Goal: Task Accomplishment & Management: Complete application form

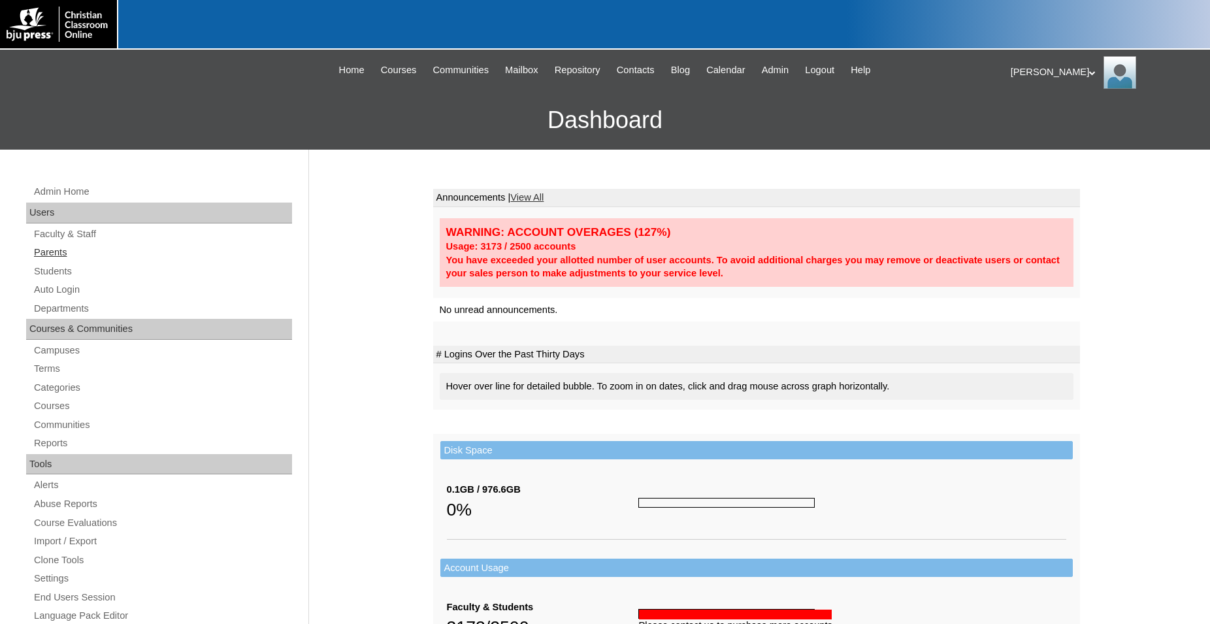
click at [46, 255] on link "Parents" at bounding box center [162, 252] width 259 height 16
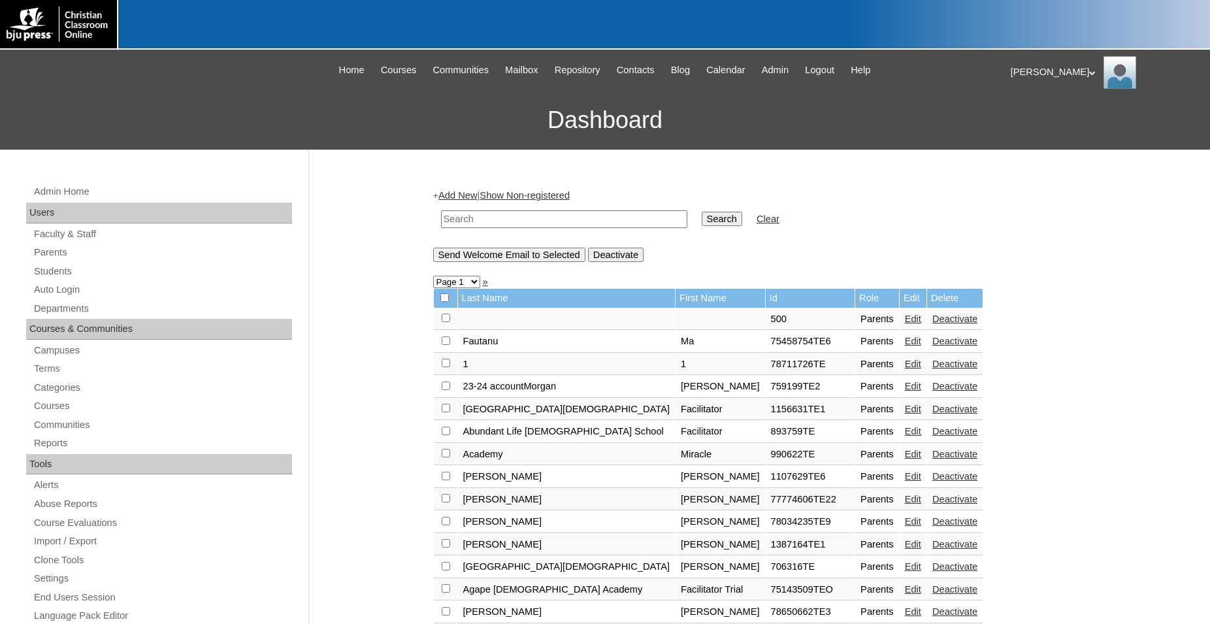
click at [545, 221] on input "text" at bounding box center [564, 219] width 246 height 18
click at [57, 255] on link "Parents" at bounding box center [162, 252] width 259 height 16
click at [575, 220] on input "text" at bounding box center [564, 219] width 246 height 18
type input "78761664"
click at [702, 212] on input "Search" at bounding box center [722, 219] width 41 height 14
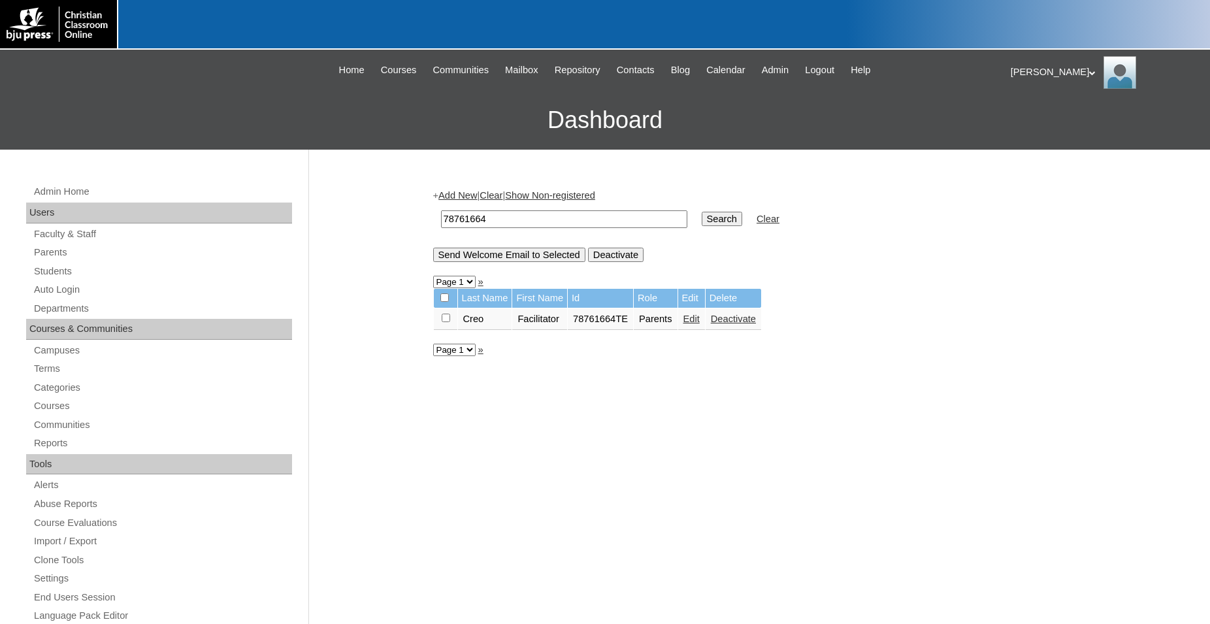
click at [540, 221] on input "78761664" at bounding box center [564, 219] width 246 height 18
type input "78761664TE01"
click at [473, 195] on link "Add New" at bounding box center [457, 195] width 39 height 10
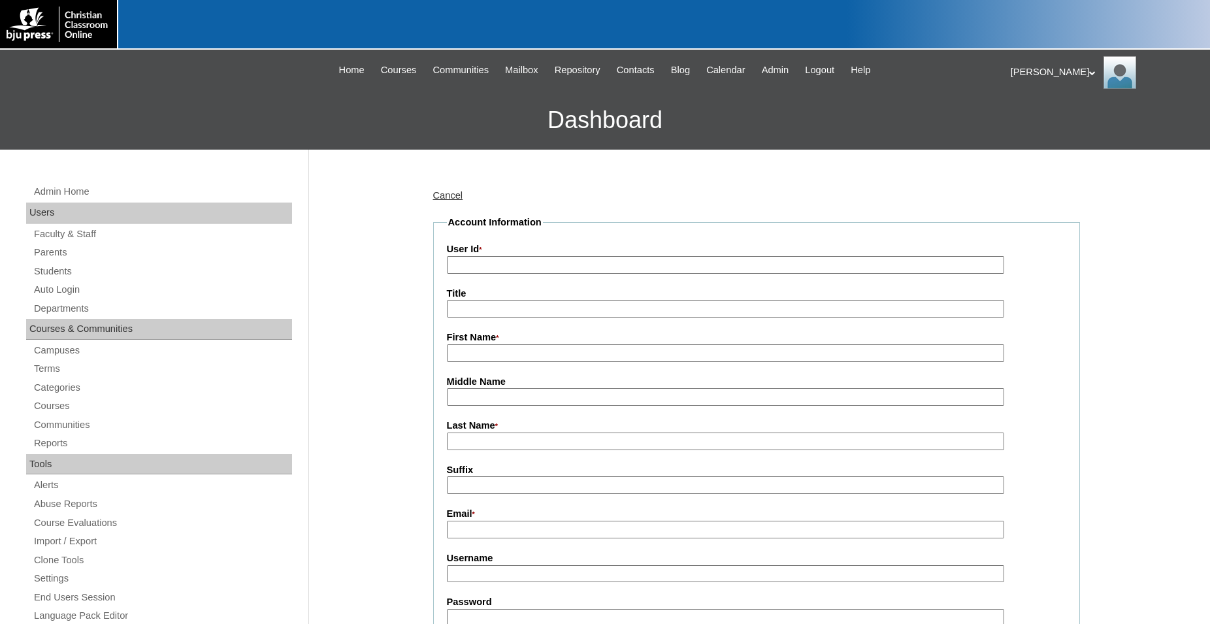
click at [497, 263] on input "User Id *" at bounding box center [725, 265] width 557 height 18
paste input "78761664TE01"
type input "78761664TE01"
click at [501, 357] on input "First Name *" at bounding box center [725, 353] width 557 height 18
type input "Kaye"
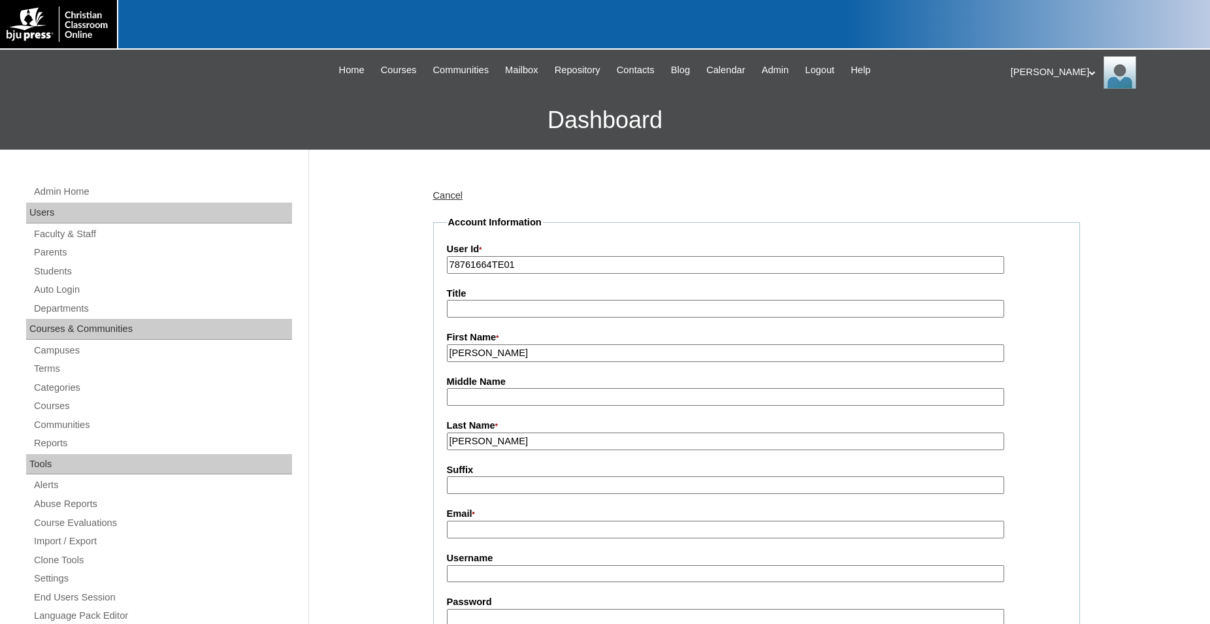
type input "Fitzgerald"
type input "admin@creo.school"
type input "kfitzgerald"
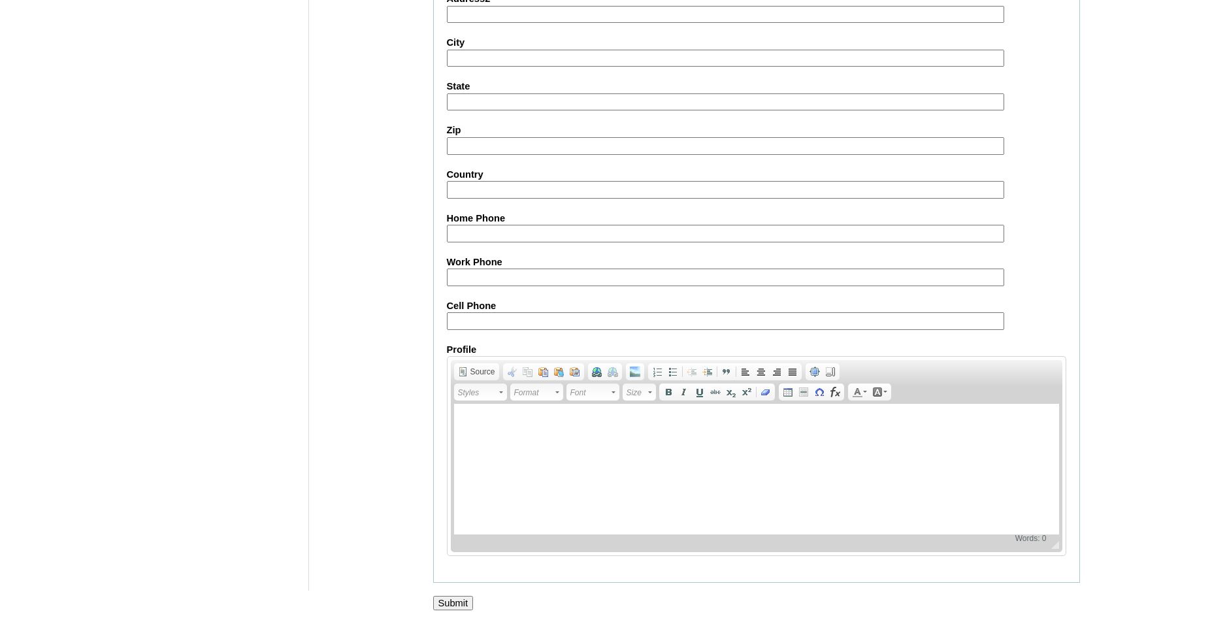
scroll to position [1150, 0]
type input "Admin123"
click at [445, 597] on input "Submit" at bounding box center [453, 603] width 41 height 14
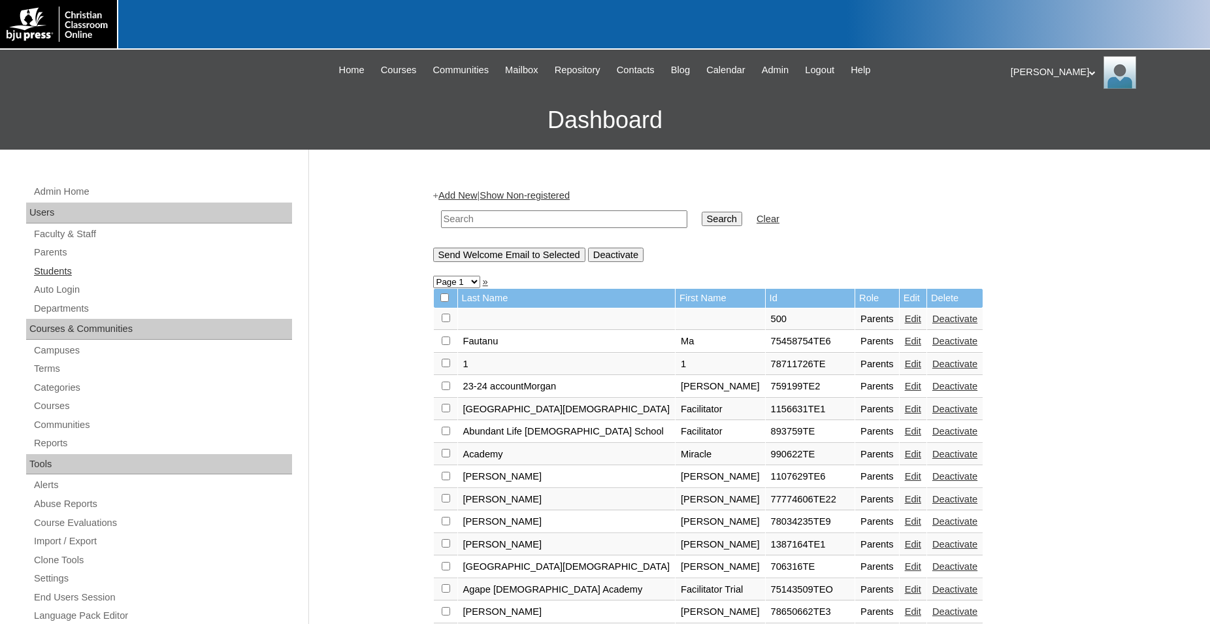
click at [76, 271] on link "Students" at bounding box center [162, 271] width 259 height 16
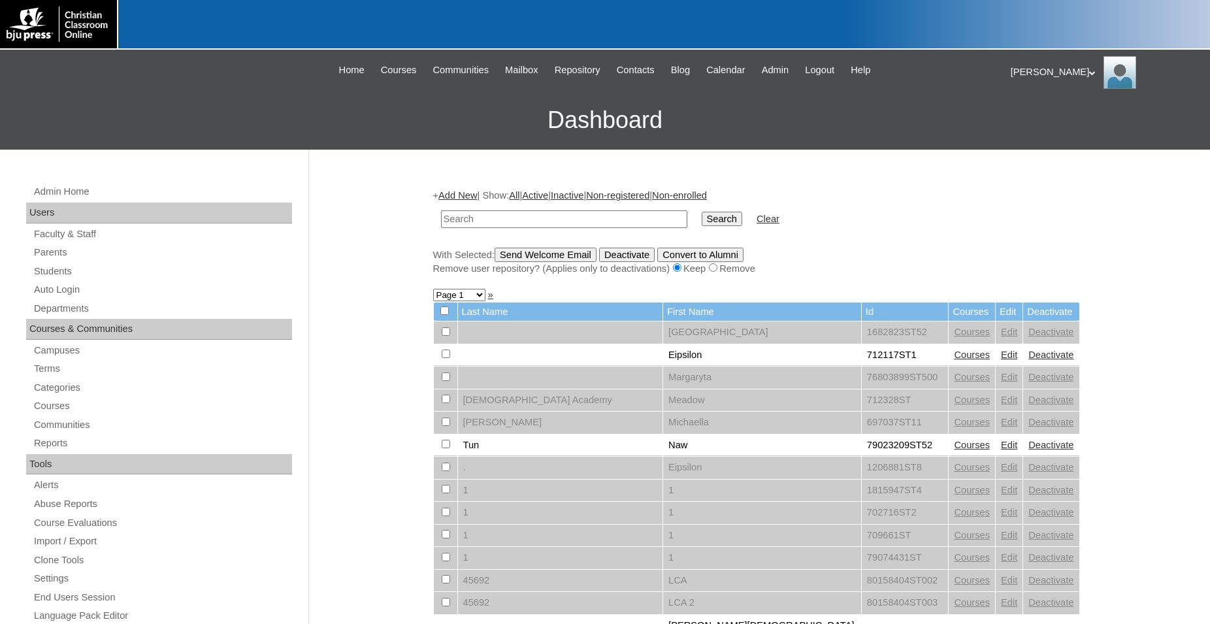
click at [479, 216] on input "text" at bounding box center [564, 219] width 246 height 18
type input "78761664"
click at [702, 212] on input "Search" at bounding box center [722, 219] width 41 height 14
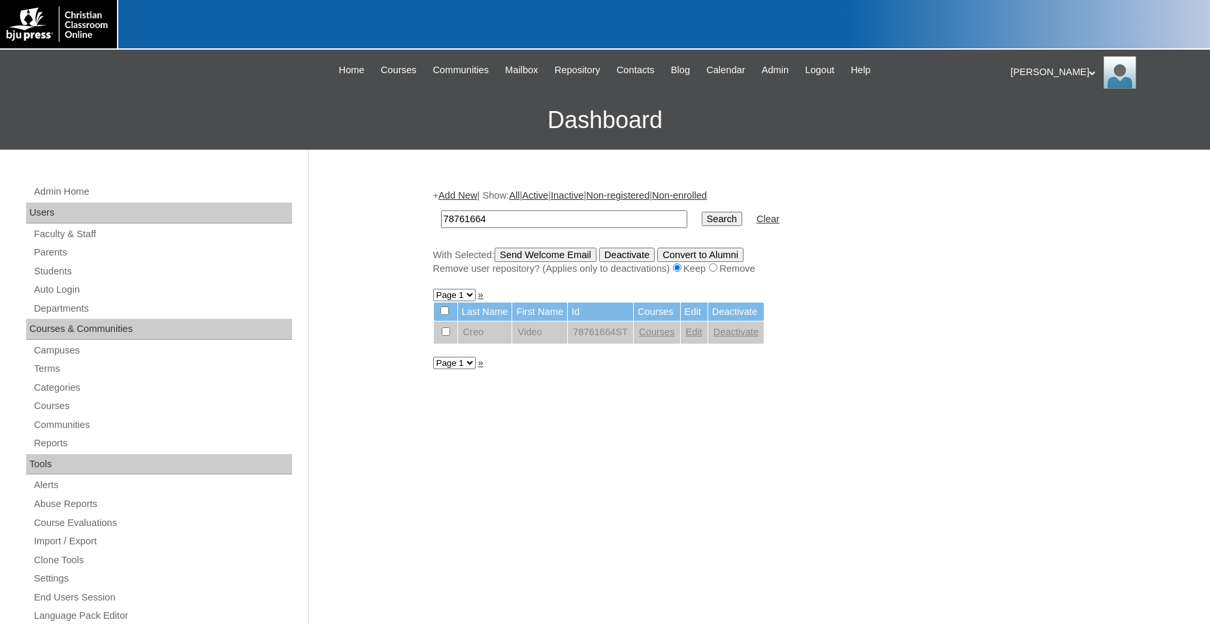
click at [474, 193] on link "Add New" at bounding box center [457, 195] width 39 height 10
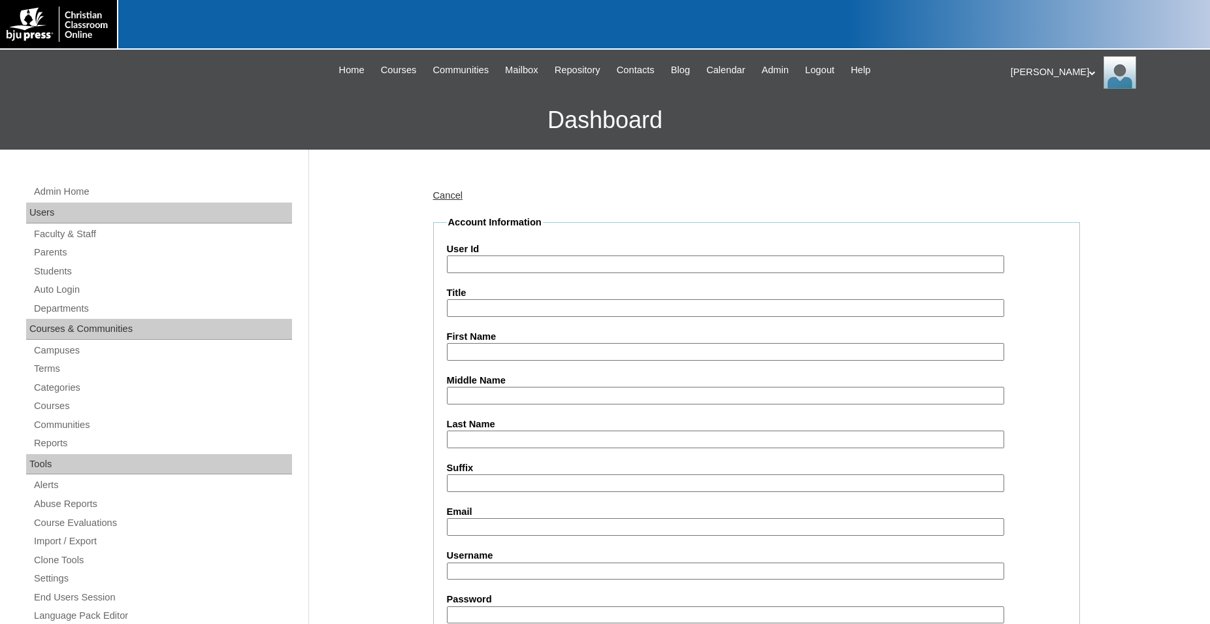
click at [509, 266] on input "User Id" at bounding box center [725, 264] width 557 height 18
type input "78761664ST01"
click at [545, 356] on input "First Name" at bounding box center [725, 352] width 557 height 18
click at [544, 351] on input "First Name" at bounding box center [725, 352] width 557 height 18
type input "Rylee"
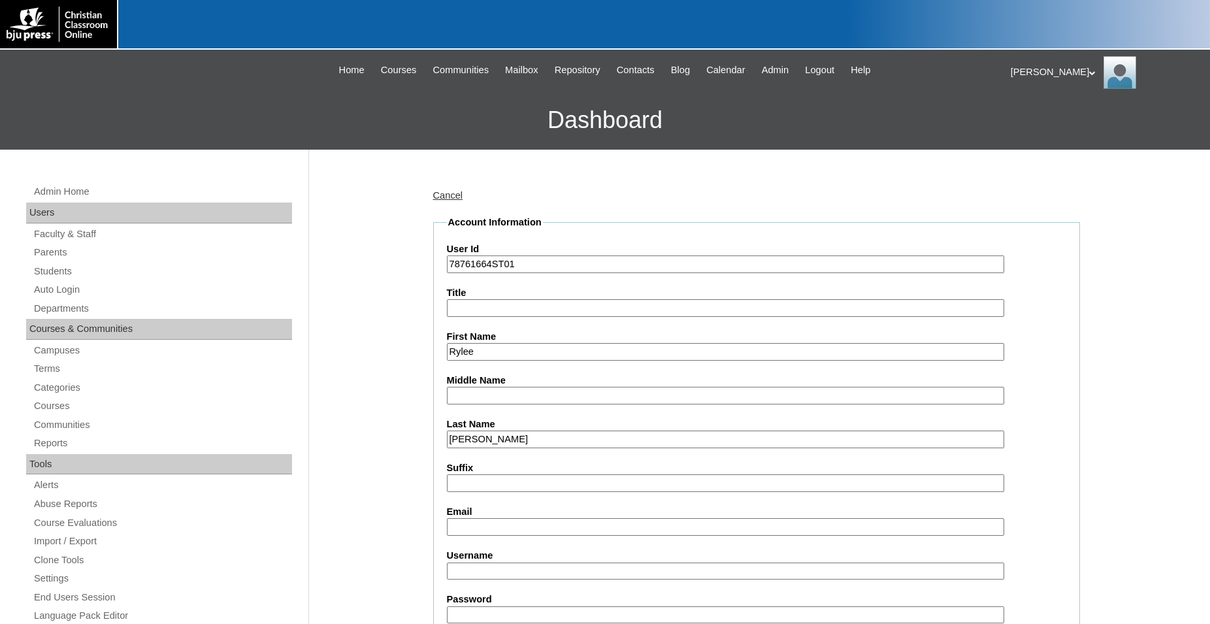
type input "[PERSON_NAME]"
type input "ryleeskeels@icloud.com"
click at [527, 564] on input "Username" at bounding box center [725, 571] width 557 height 18
type input "rskeels"
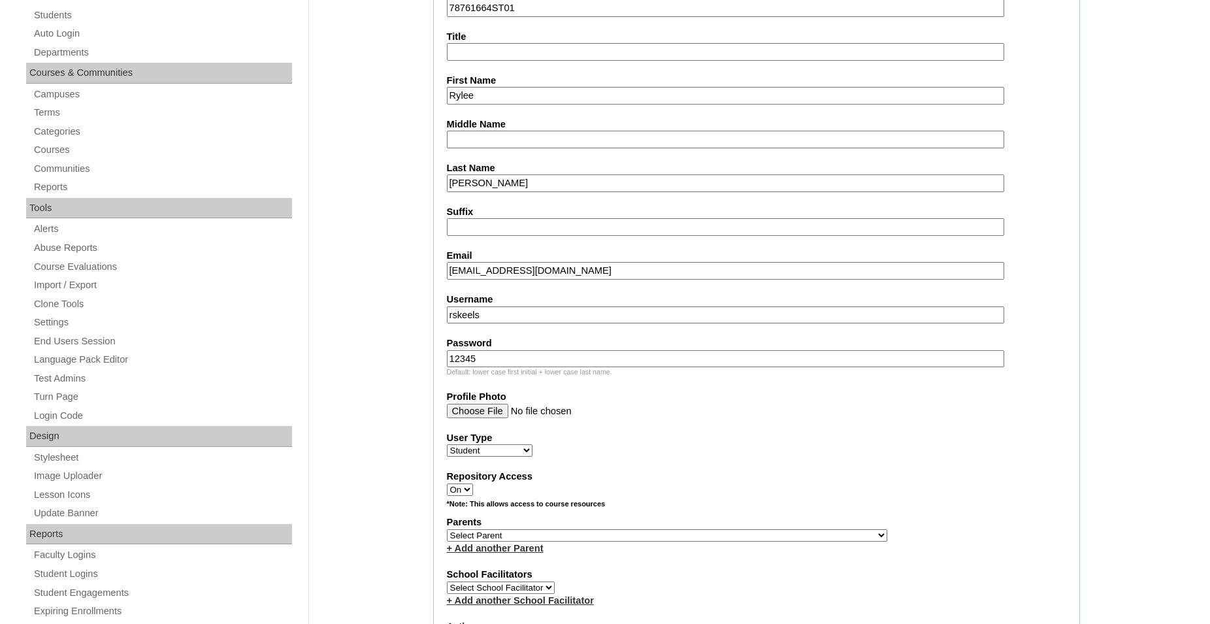
scroll to position [267, 0]
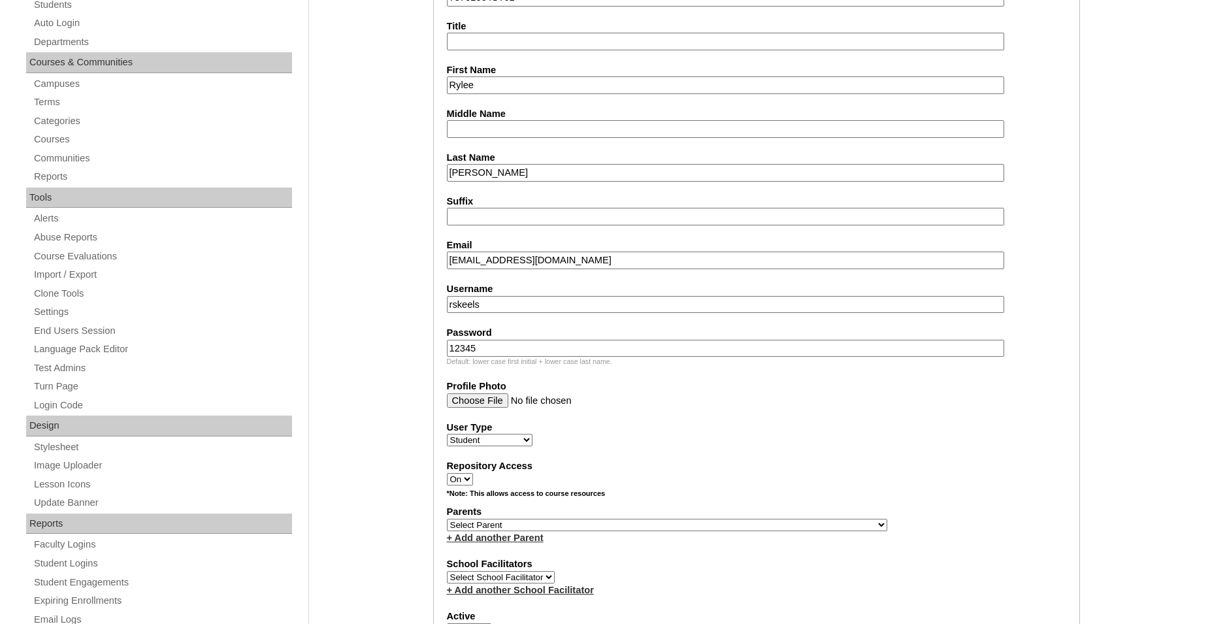
type input "12345"
select select "36590"
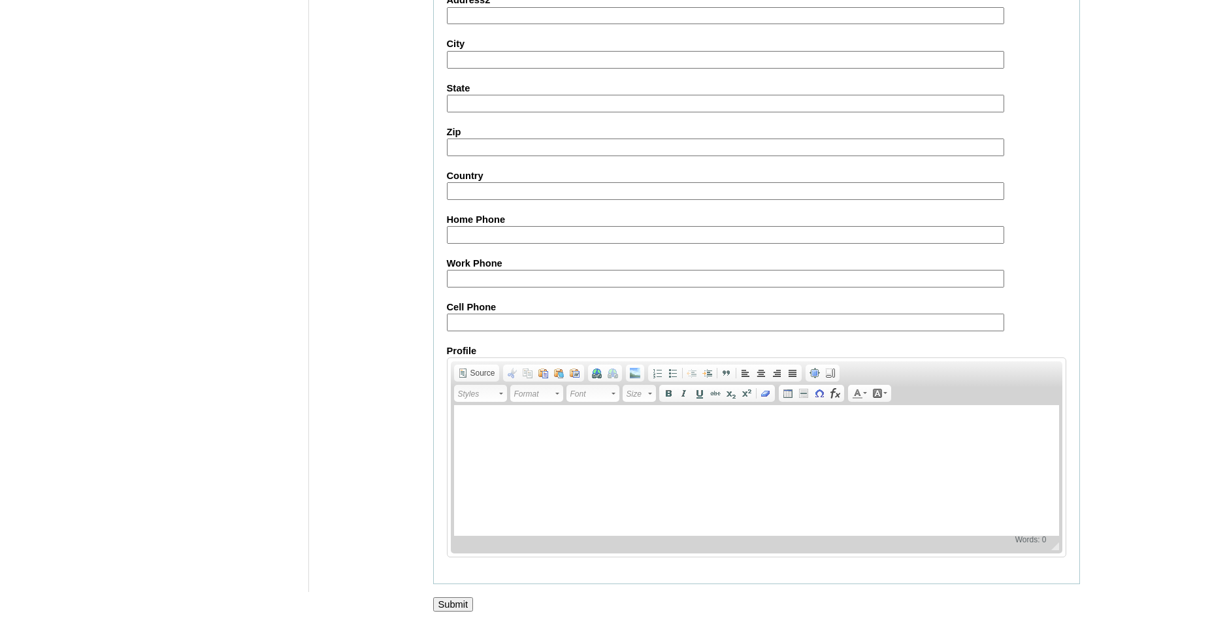
scroll to position [1385, 0]
click at [457, 600] on input "Submit" at bounding box center [453, 603] width 41 height 14
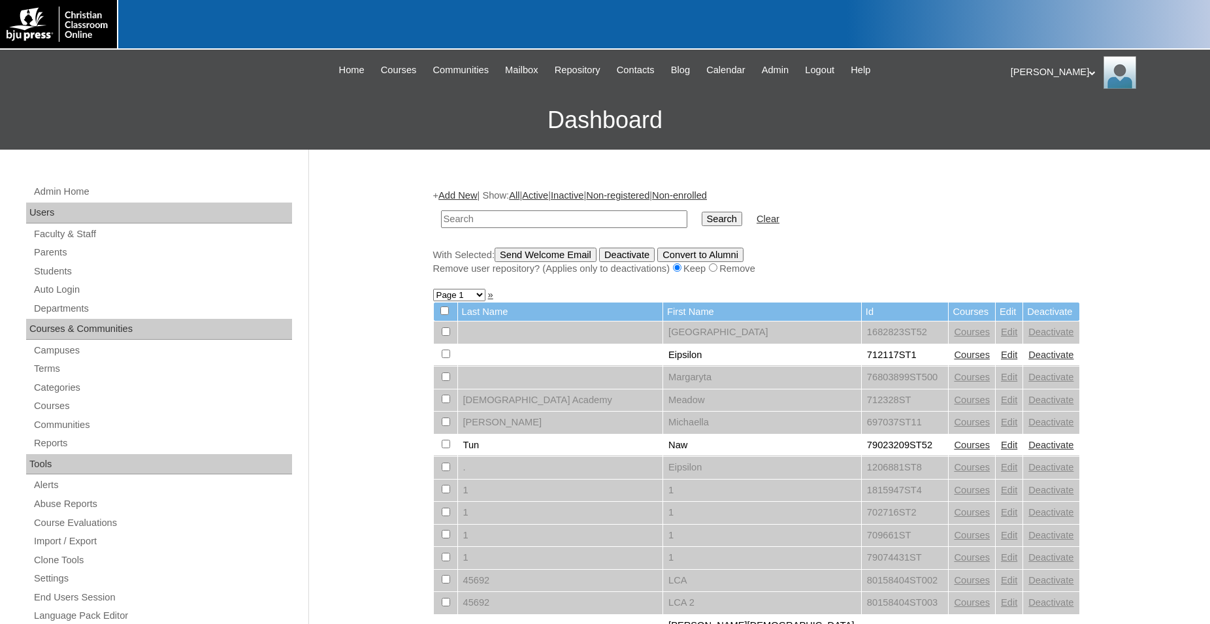
click at [591, 221] on input "text" at bounding box center [564, 219] width 246 height 18
type input "78761664"
click at [702, 212] on input "Search" at bounding box center [722, 219] width 41 height 14
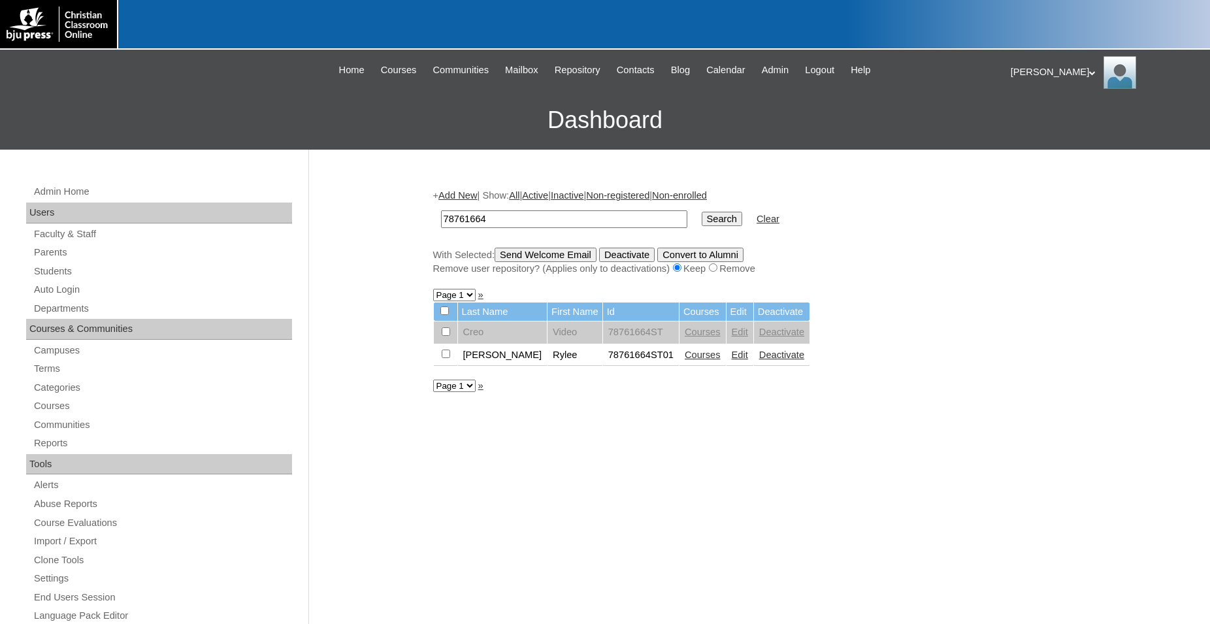
click at [685, 360] on link "Courses" at bounding box center [703, 354] width 36 height 10
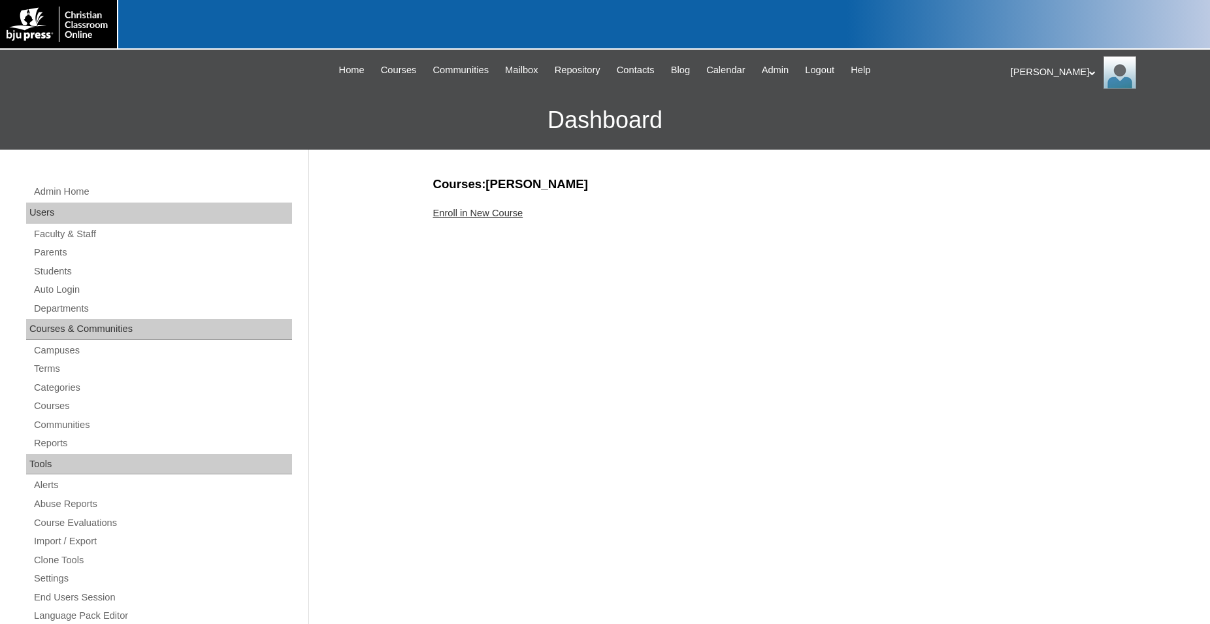
click at [496, 212] on link "Enroll in New Course" at bounding box center [478, 213] width 90 height 10
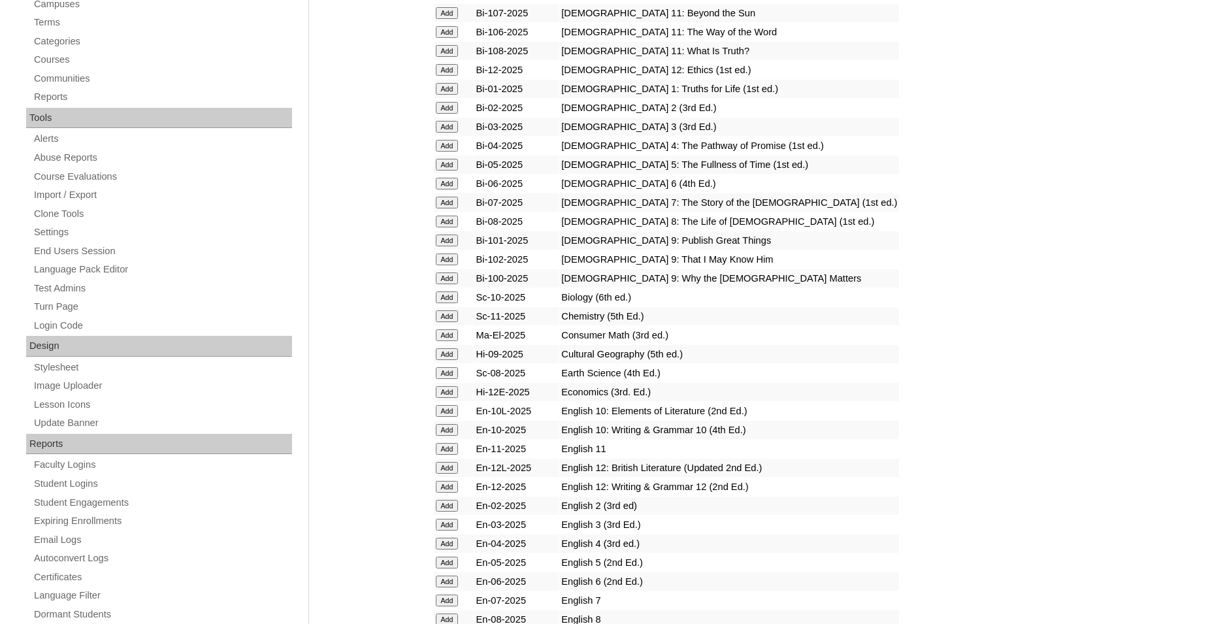
scroll to position [466, 0]
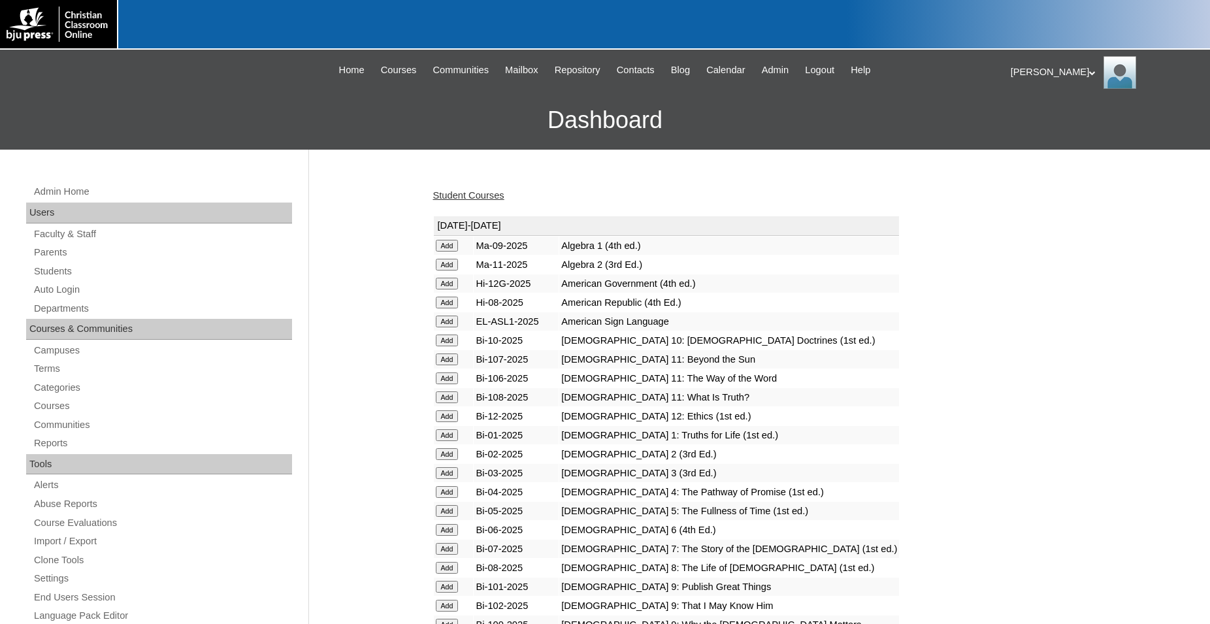
click at [496, 200] on link "Student Courses" at bounding box center [468, 195] width 71 height 10
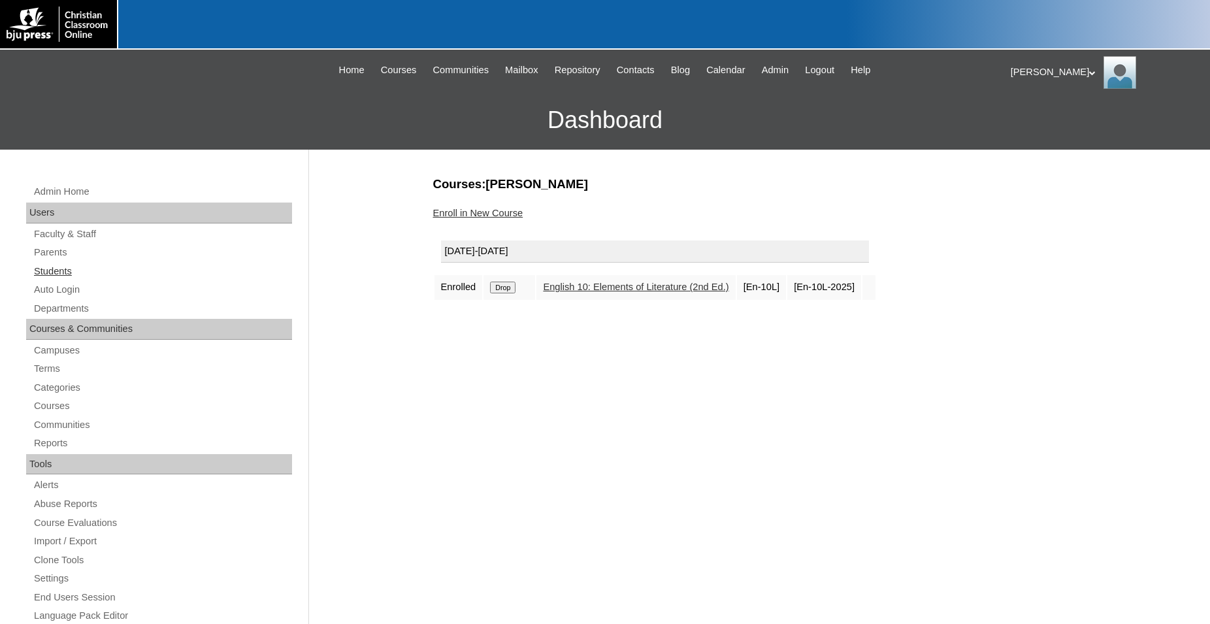
click at [67, 272] on link "Students" at bounding box center [162, 271] width 259 height 16
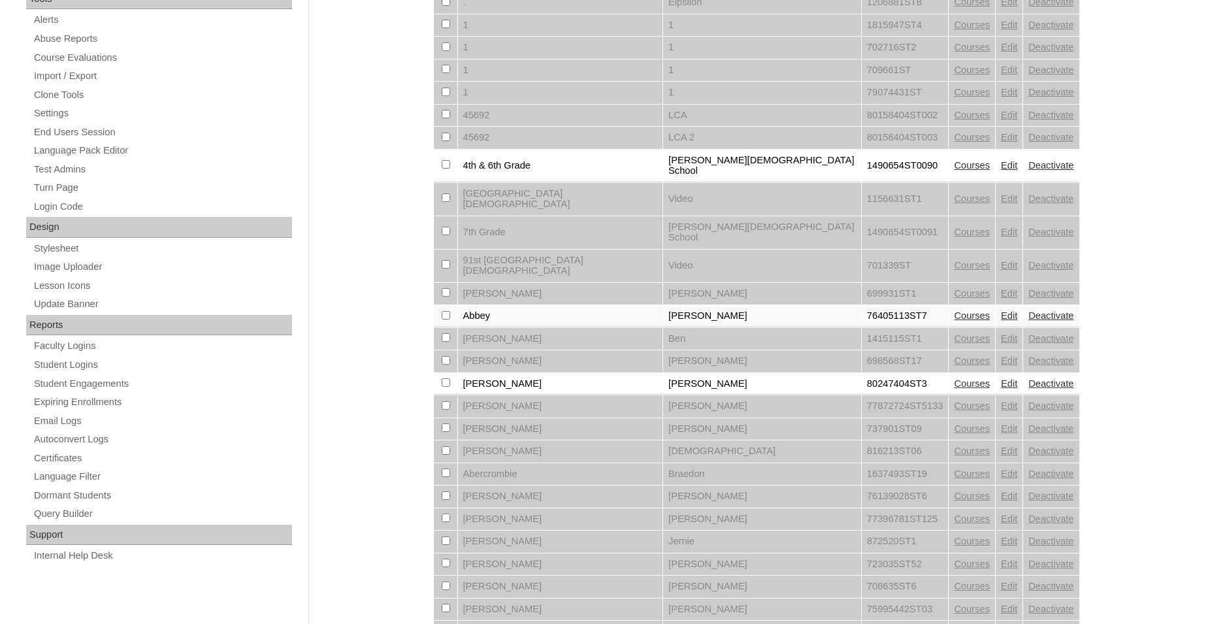
scroll to position [466, 0]
click at [361, 26] on div "Admin Home Users Faculty & Staff Parents Students Auto Login Departments Course…" at bounding box center [605, 372] width 1210 height 1378
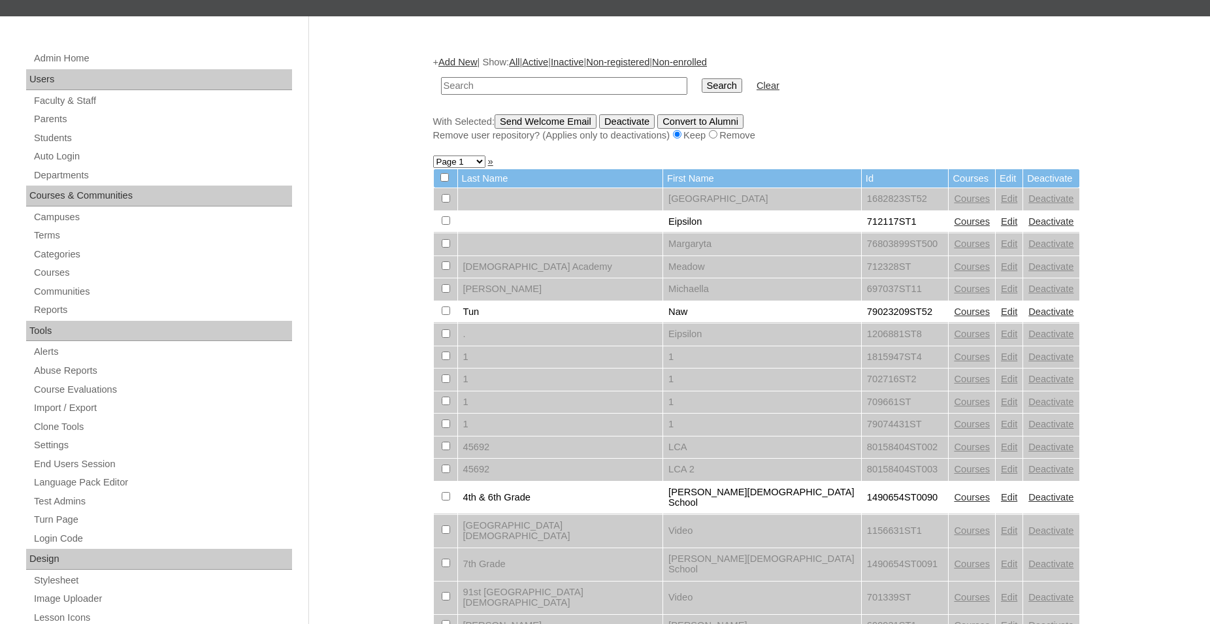
scroll to position [0, 0]
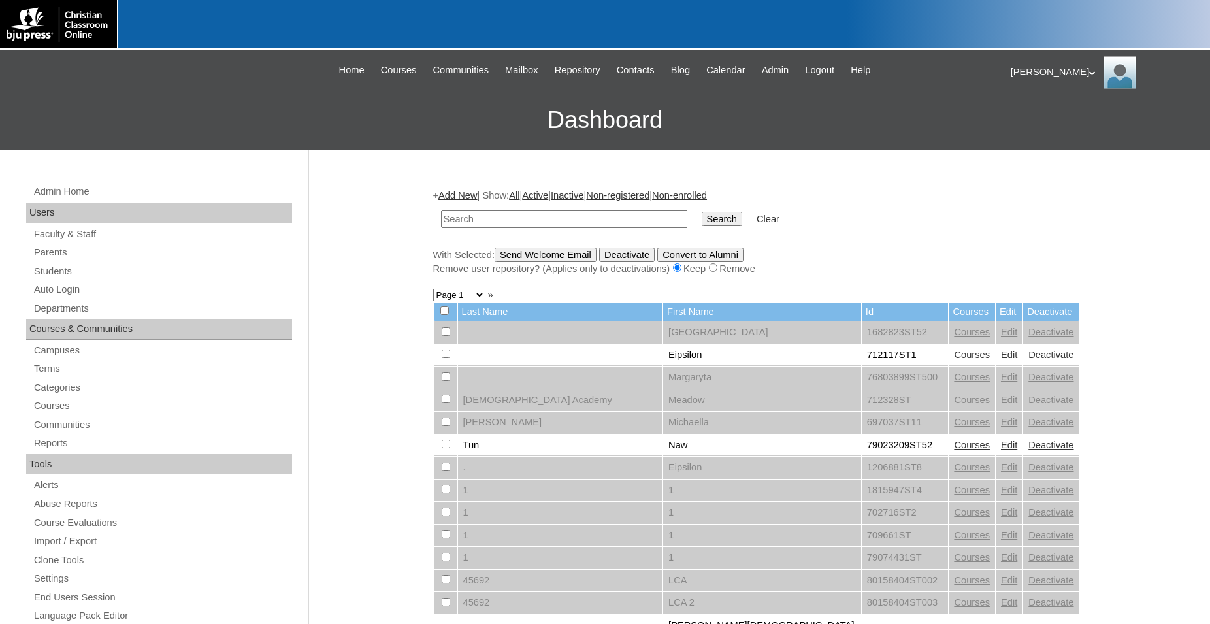
click at [529, 217] on input "text" at bounding box center [564, 219] width 246 height 18
type input "79100165"
click at [702, 212] on input "Search" at bounding box center [722, 219] width 41 height 14
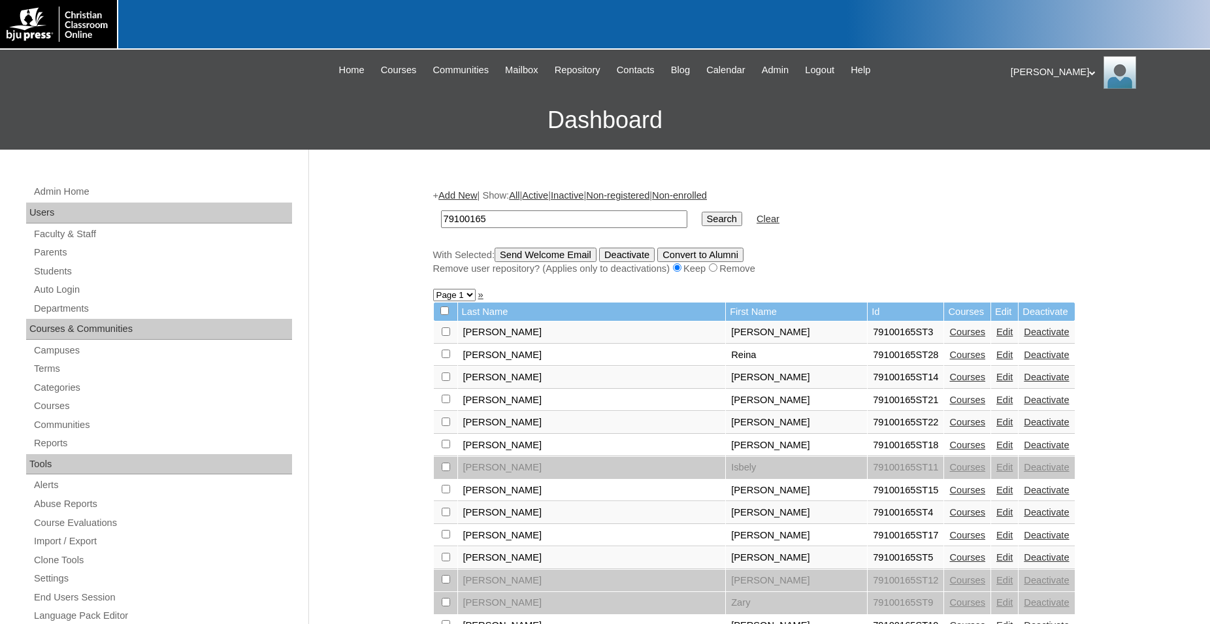
click at [996, 450] on link "Edit" at bounding box center [1004, 445] width 16 height 10
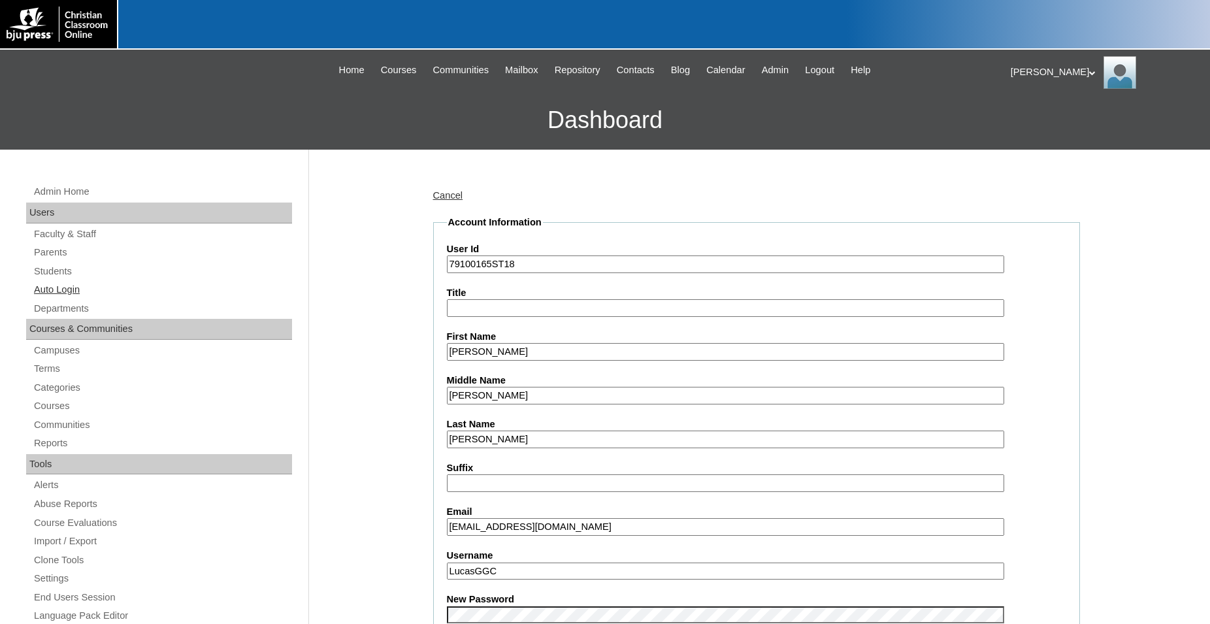
click at [68, 292] on link "Auto Login" at bounding box center [162, 290] width 259 height 16
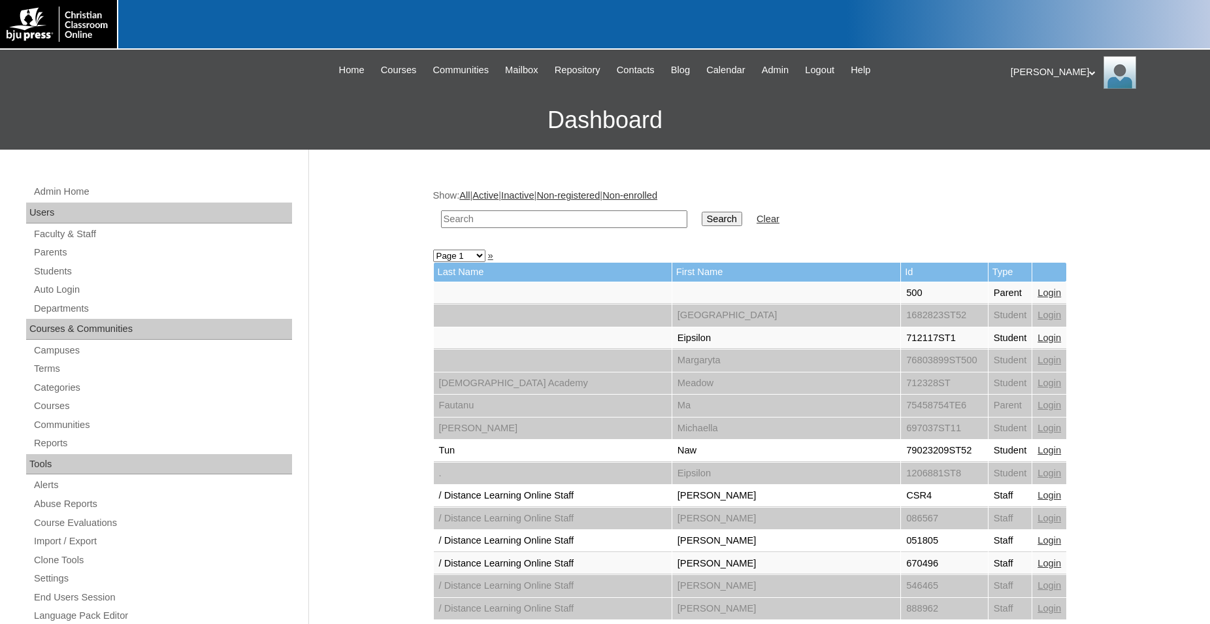
click at [547, 221] on input "text" at bounding box center [564, 219] width 246 height 18
type input "79100165"
click at [702, 212] on input "Search" at bounding box center [722, 219] width 41 height 14
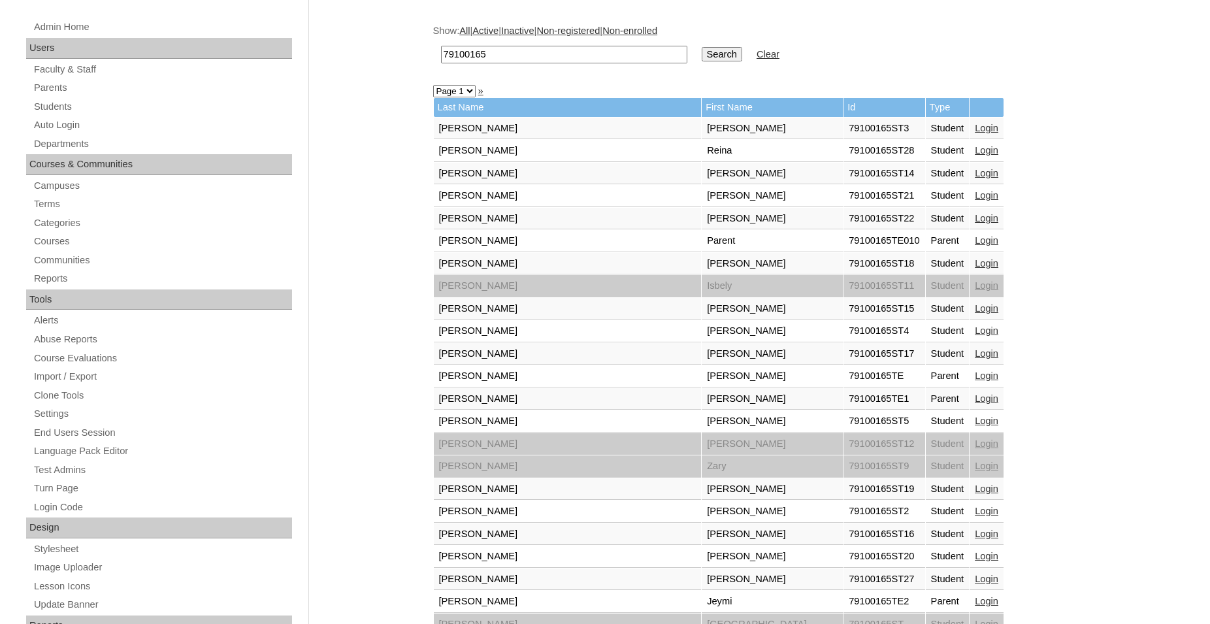
scroll to position [133, 0]
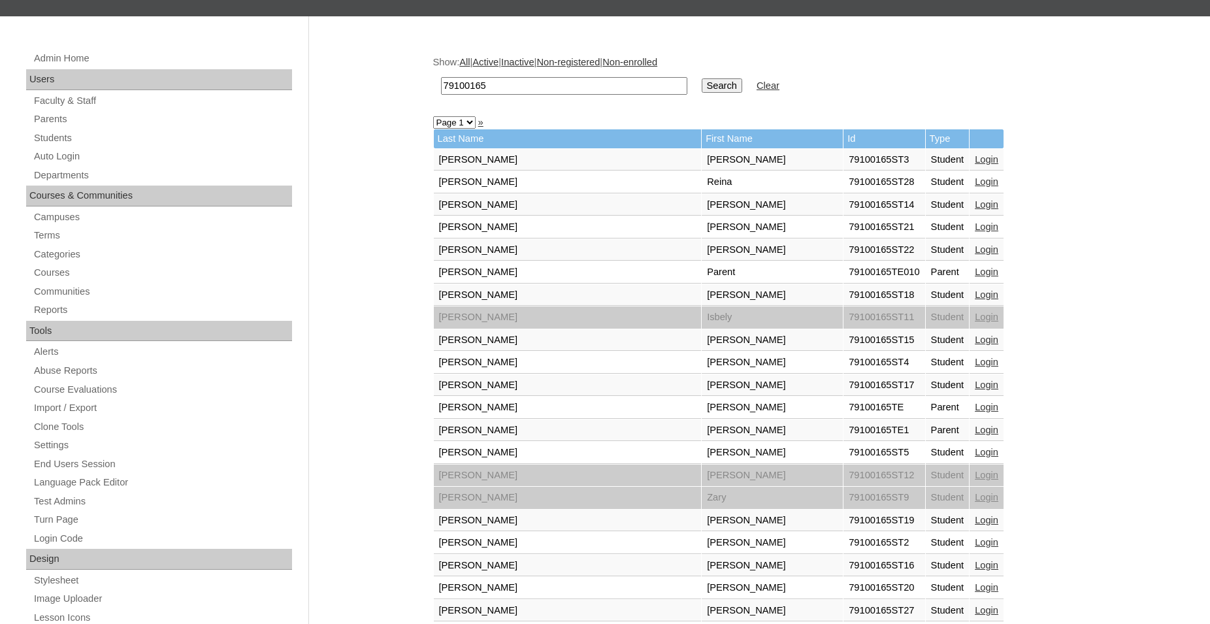
click at [975, 297] on link "Login" at bounding box center [987, 294] width 24 height 10
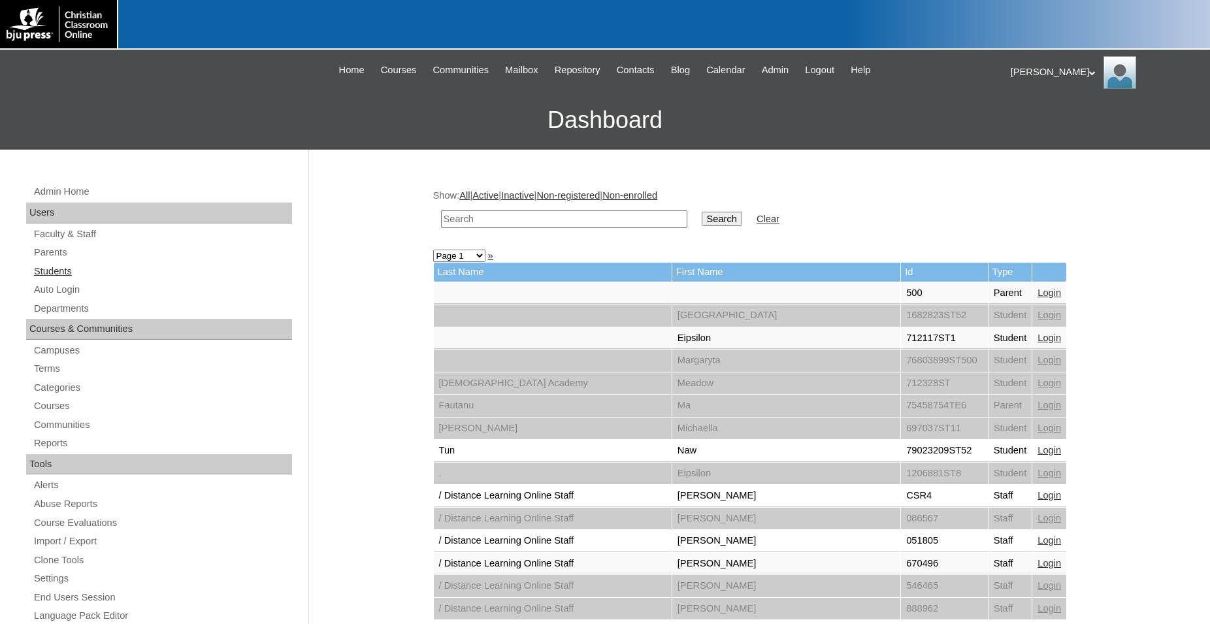
click at [63, 271] on link "Students" at bounding box center [162, 271] width 259 height 16
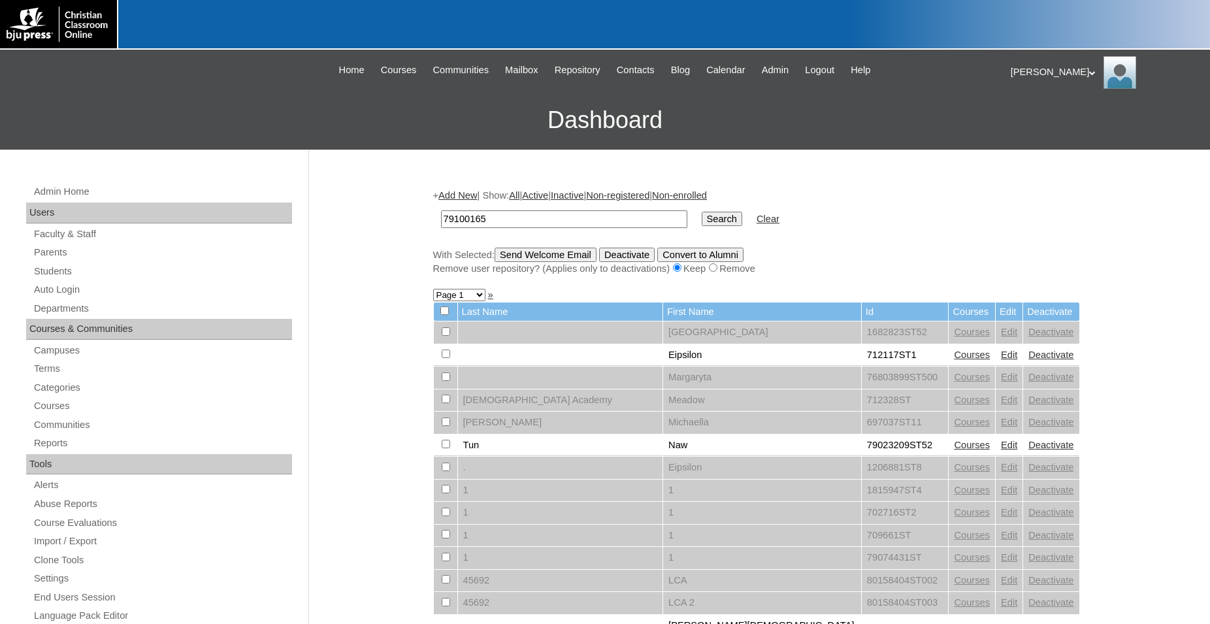
type input "79100165"
click at [702, 212] on input "Search" at bounding box center [722, 219] width 41 height 14
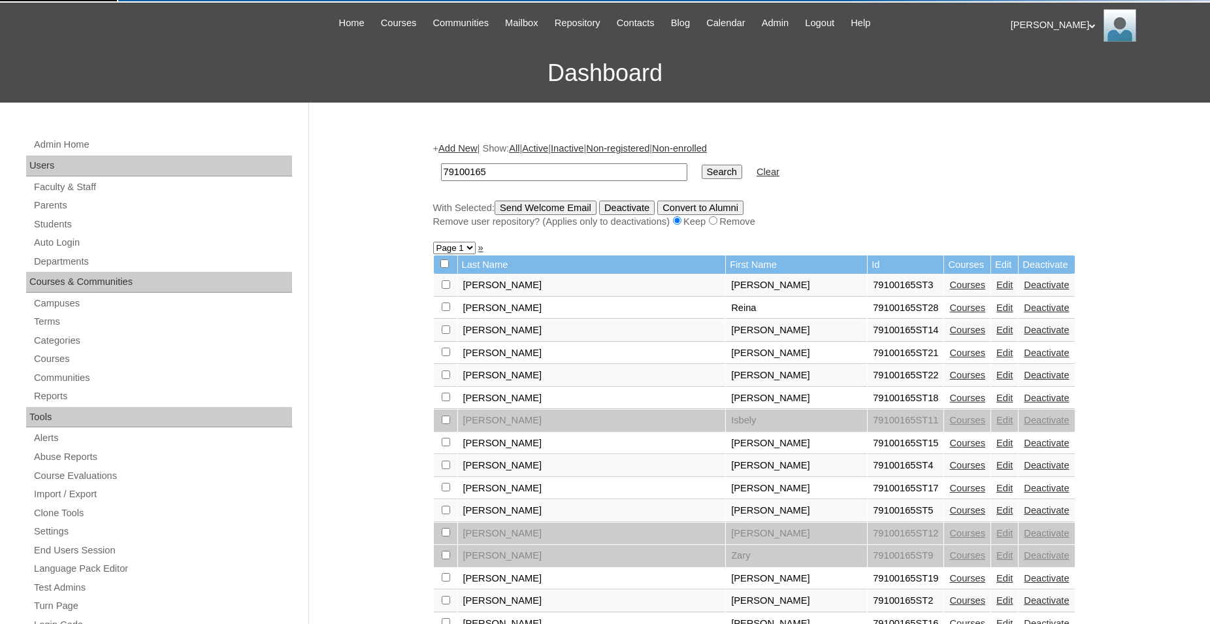
scroll to position [133, 0]
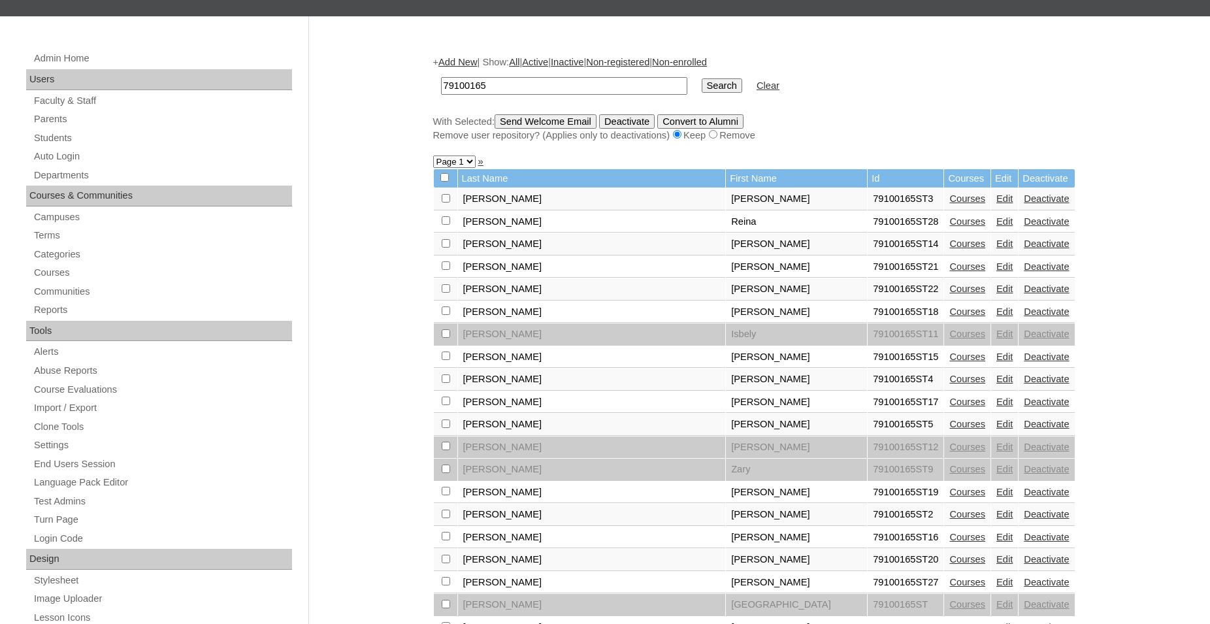
click at [949, 317] on link "Courses" at bounding box center [967, 311] width 36 height 10
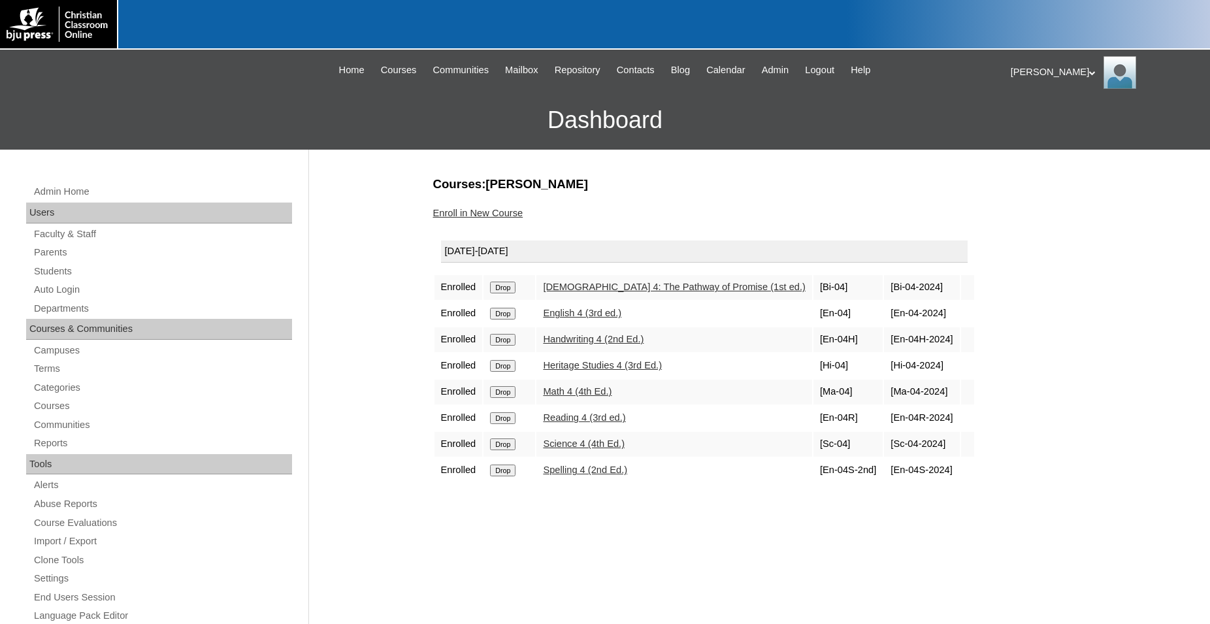
click at [501, 215] on link "Enroll in New Course" at bounding box center [478, 213] width 90 height 10
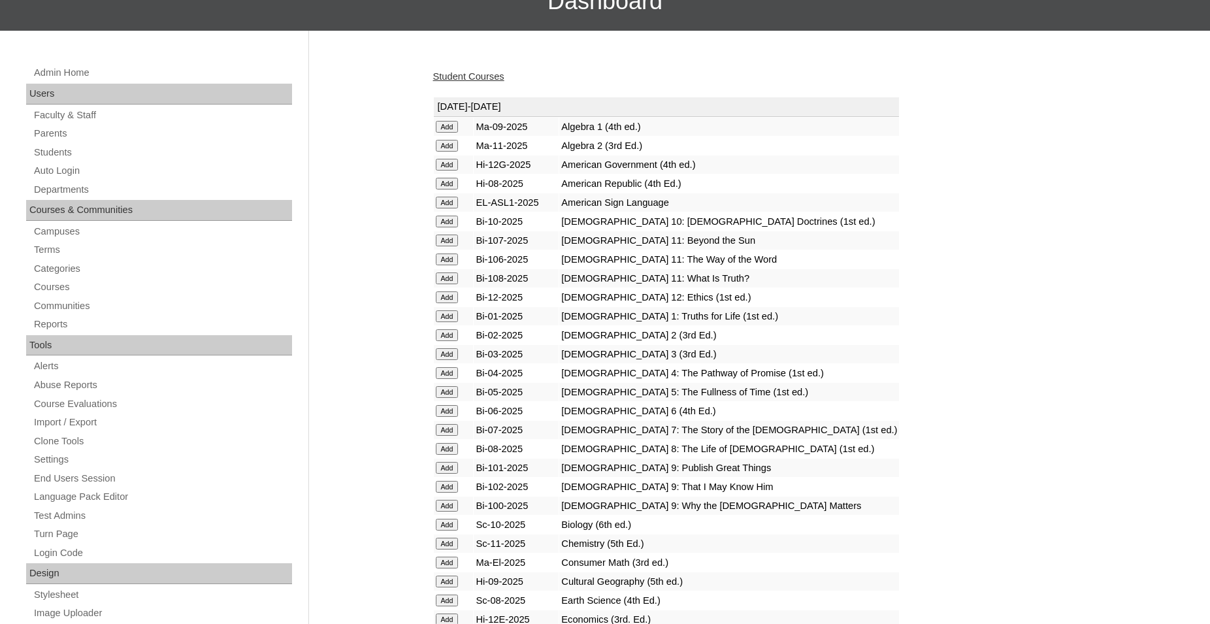
scroll to position [133, 0]
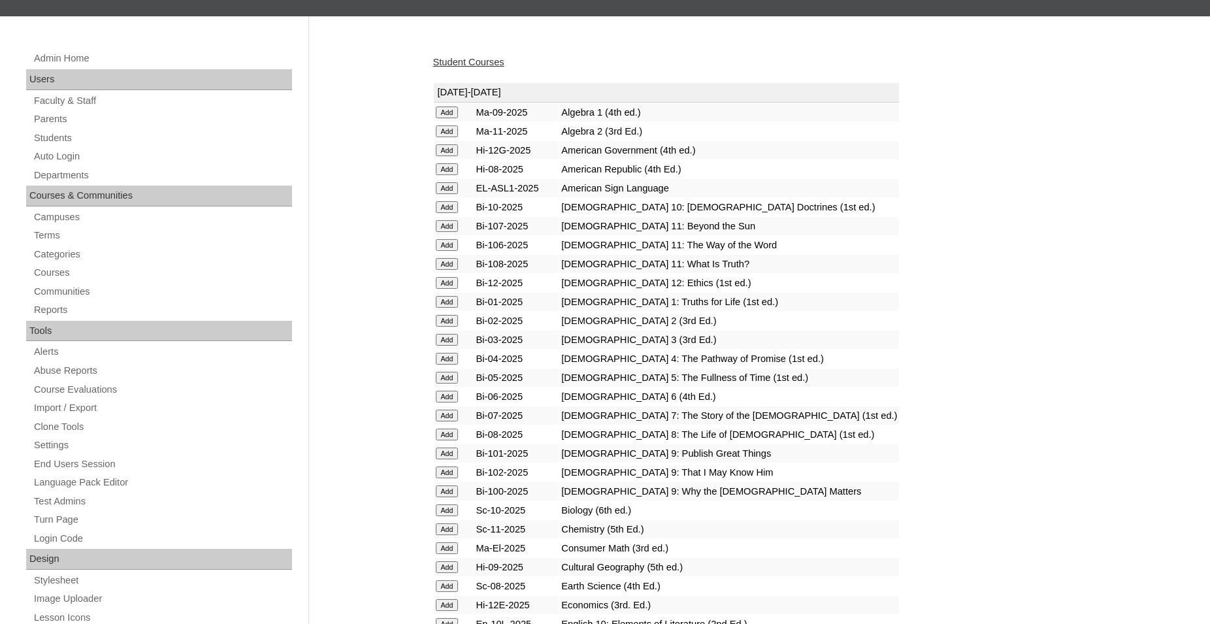
click at [450, 118] on input "Add" at bounding box center [447, 112] width 23 height 12
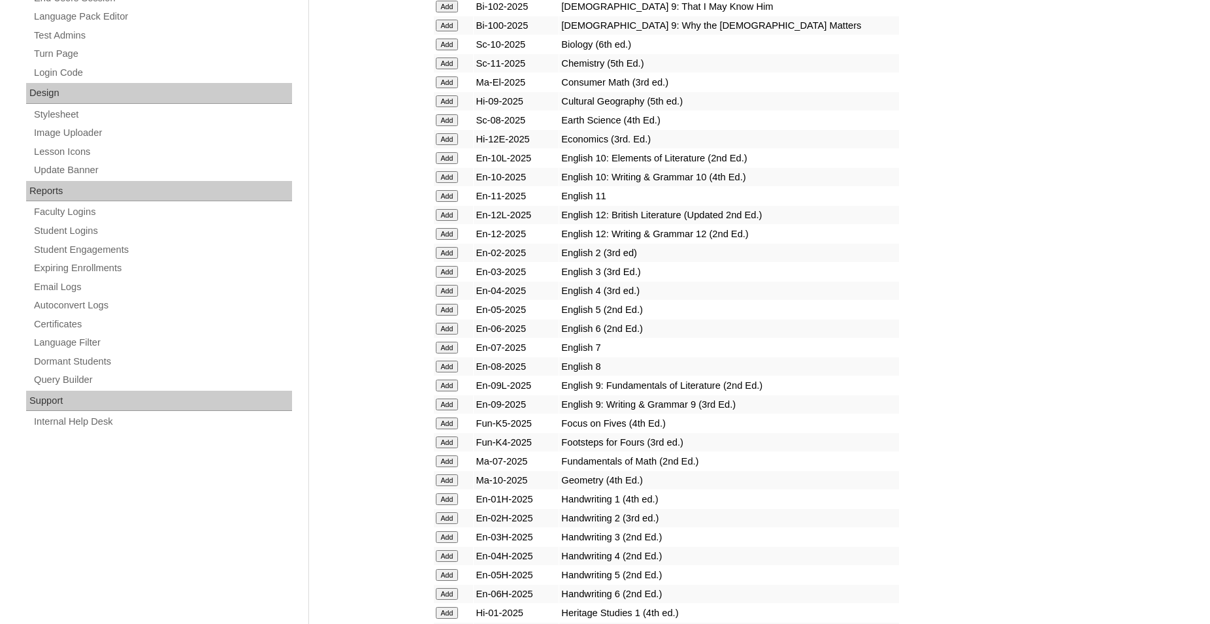
scroll to position [600, 0]
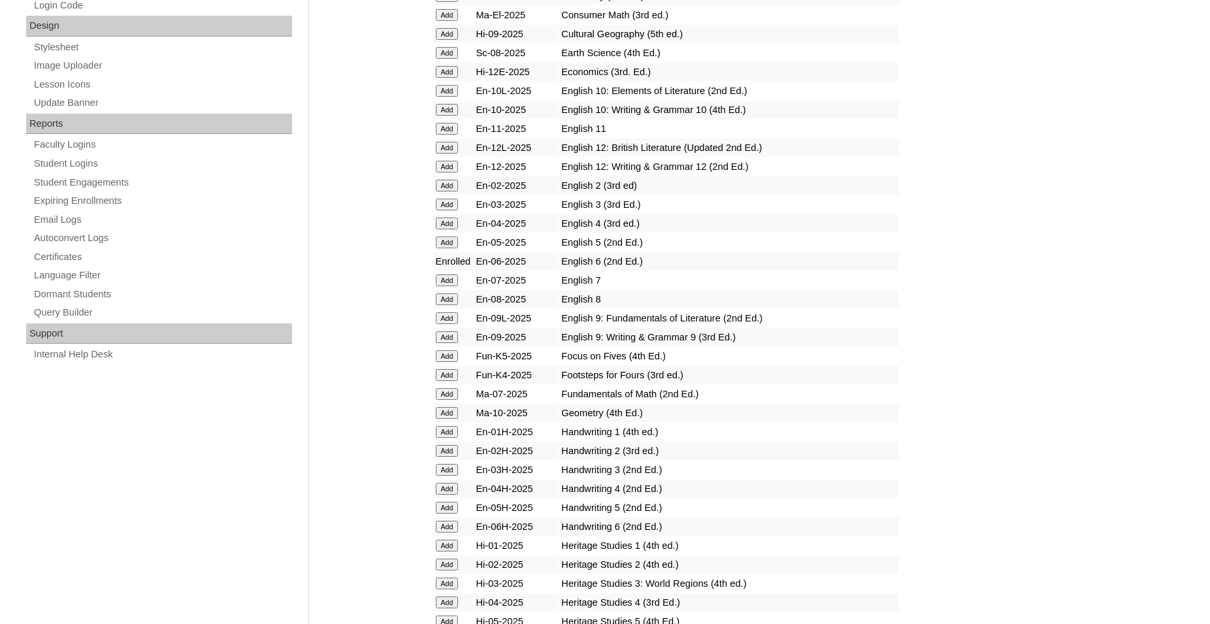
scroll to position [733, 0]
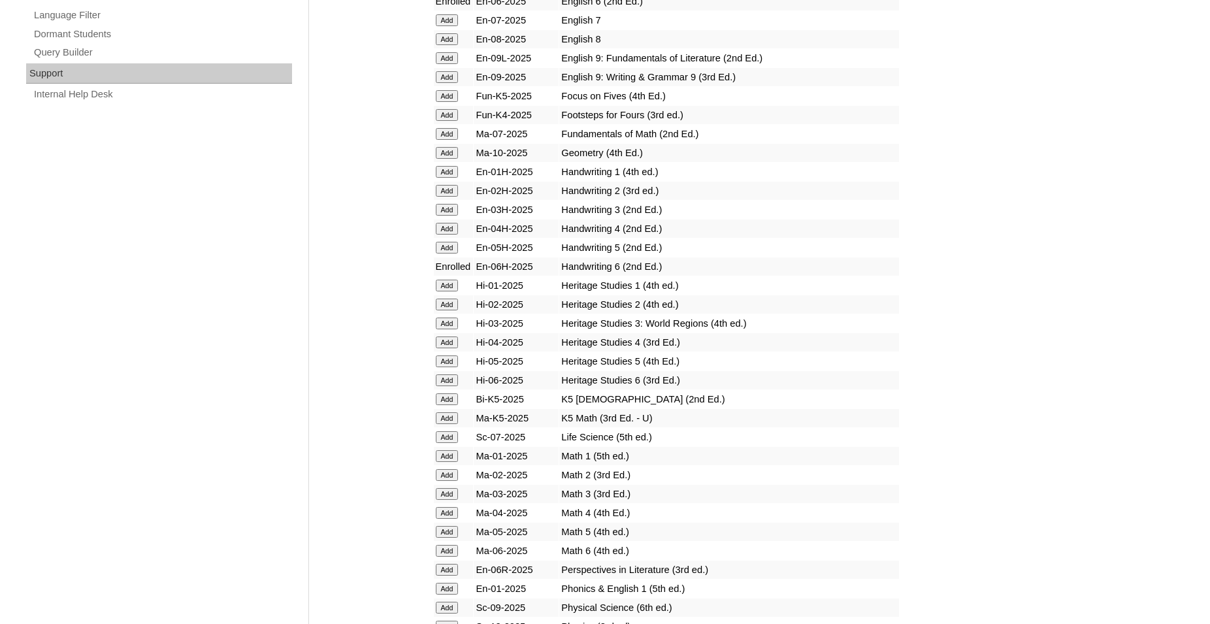
scroll to position [999, 0]
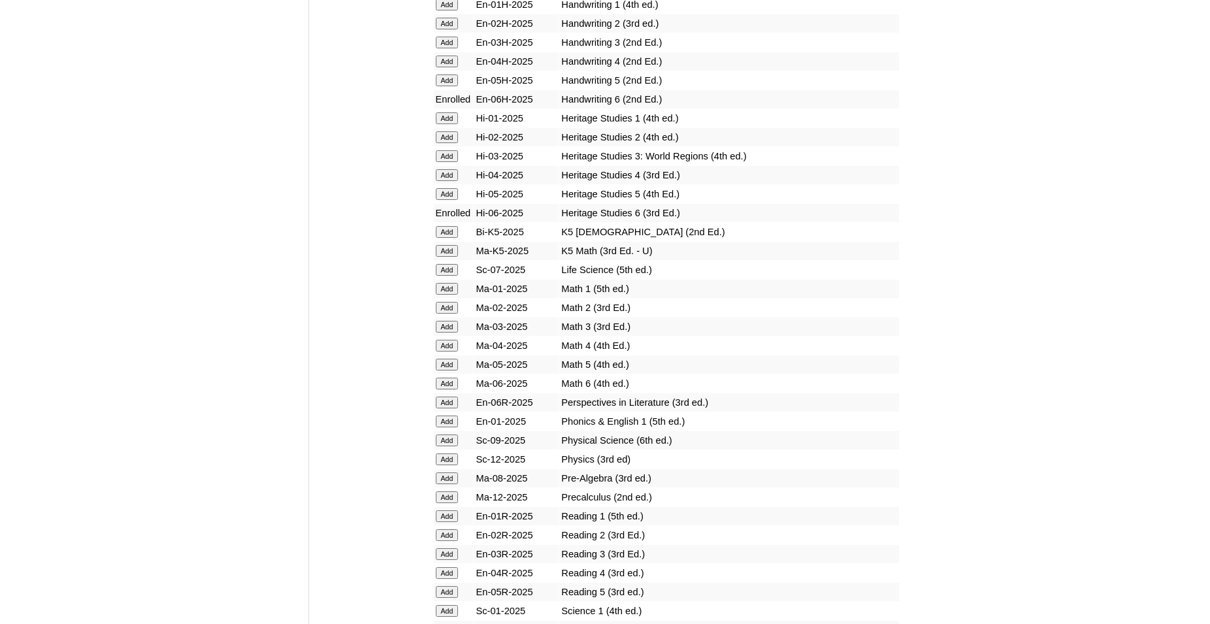
scroll to position [1133, 0]
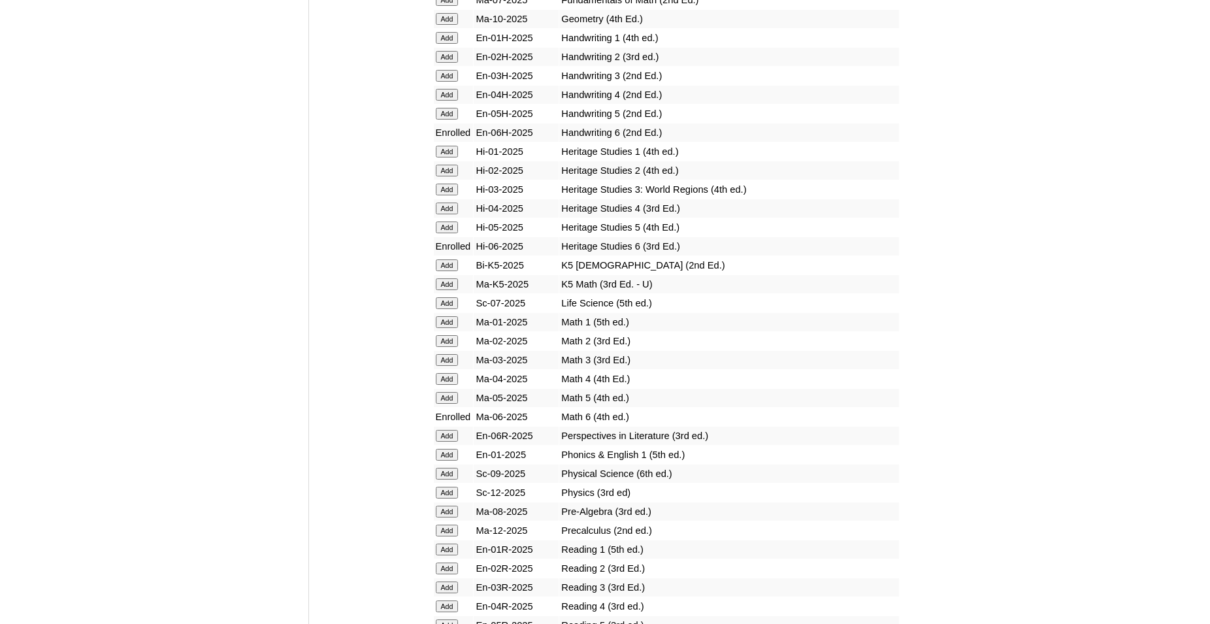
scroll to position [1066, 0]
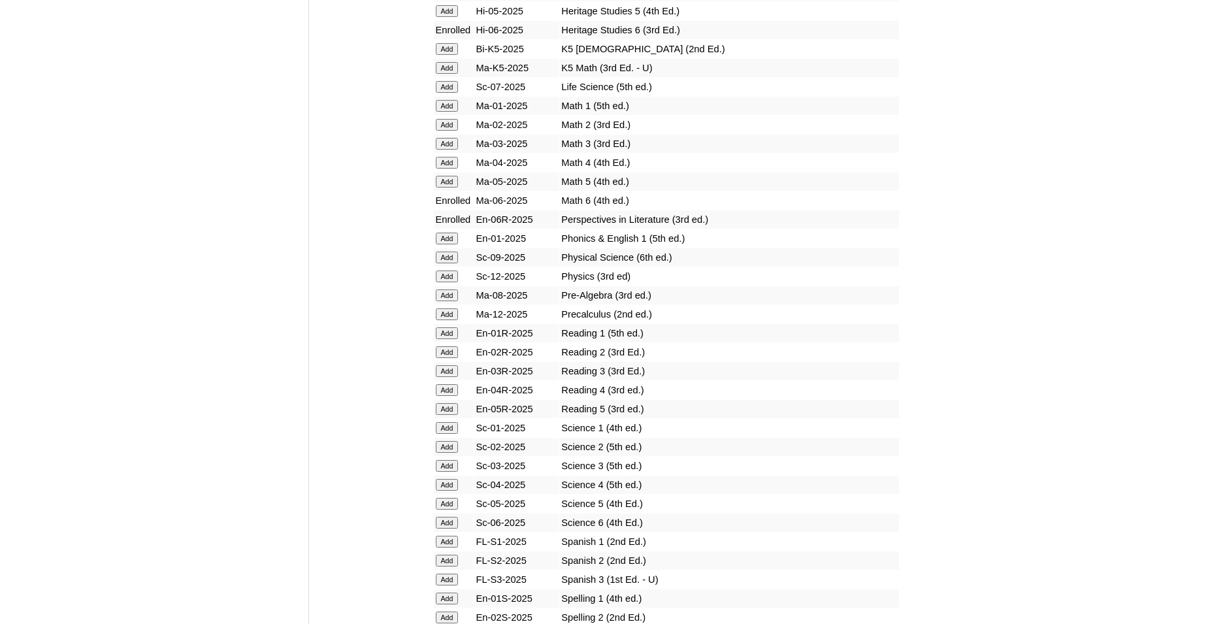
scroll to position [1399, 0]
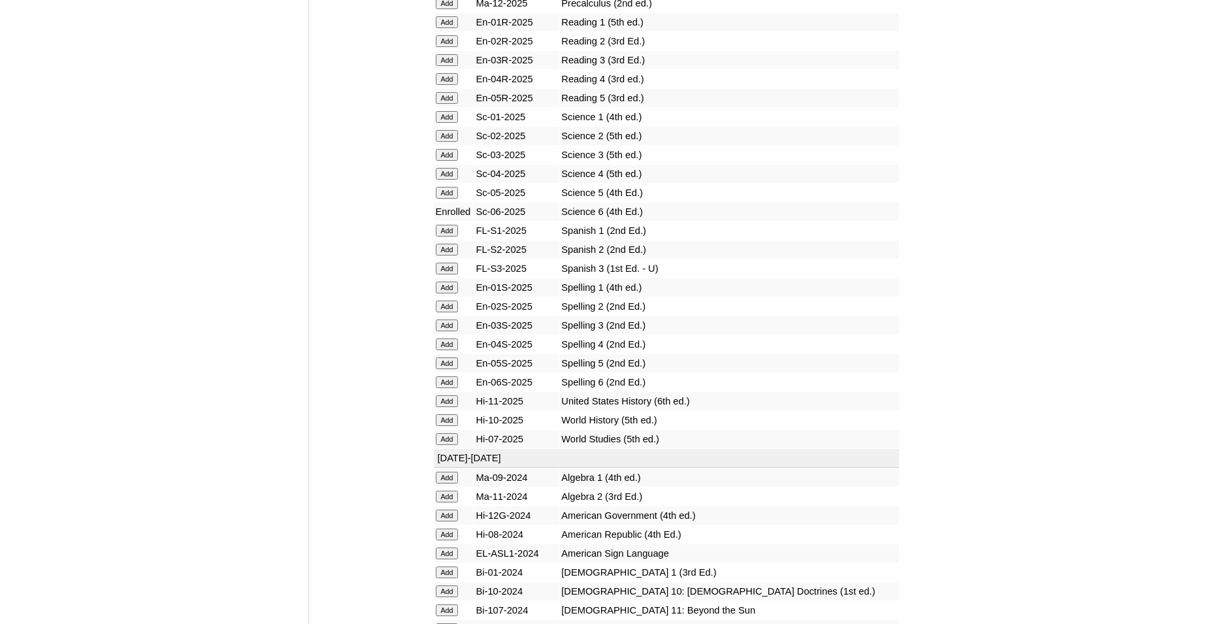
scroll to position [1599, 0]
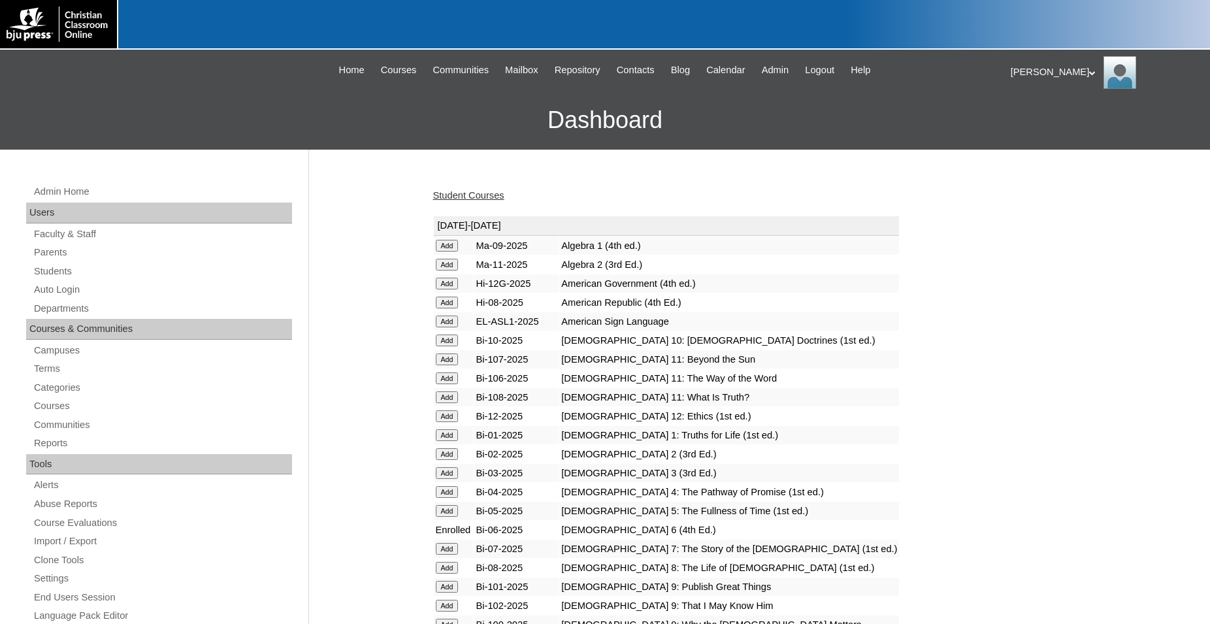
click at [473, 199] on link "Student Courses" at bounding box center [468, 195] width 71 height 10
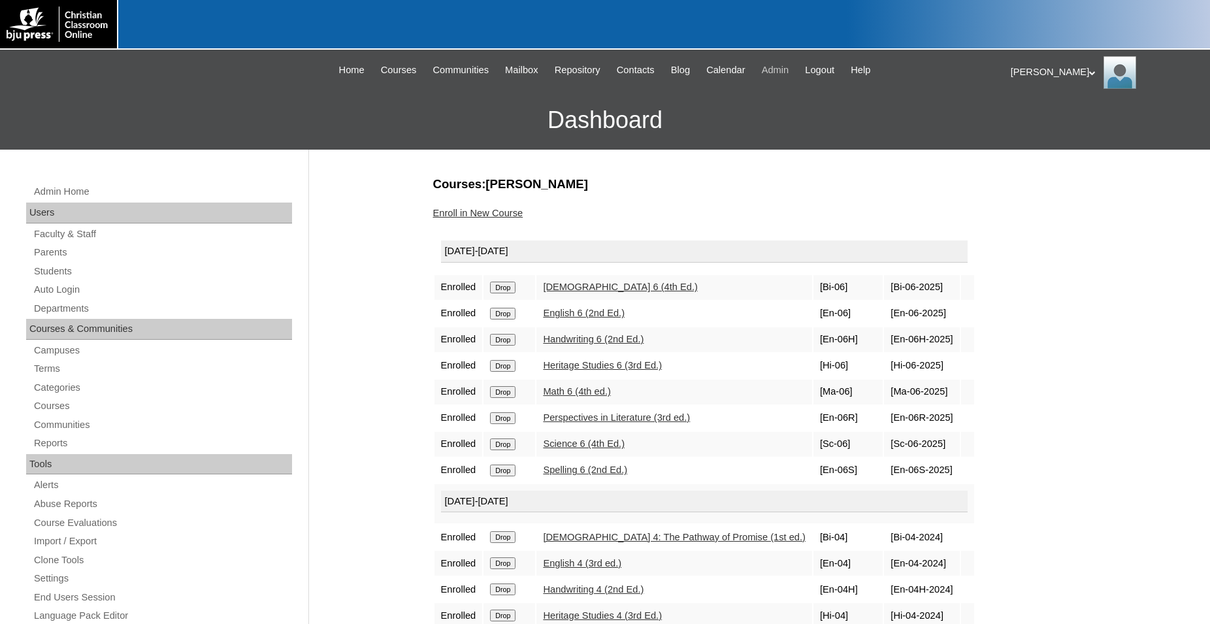
click at [789, 72] on span "Admin" at bounding box center [775, 70] width 27 height 15
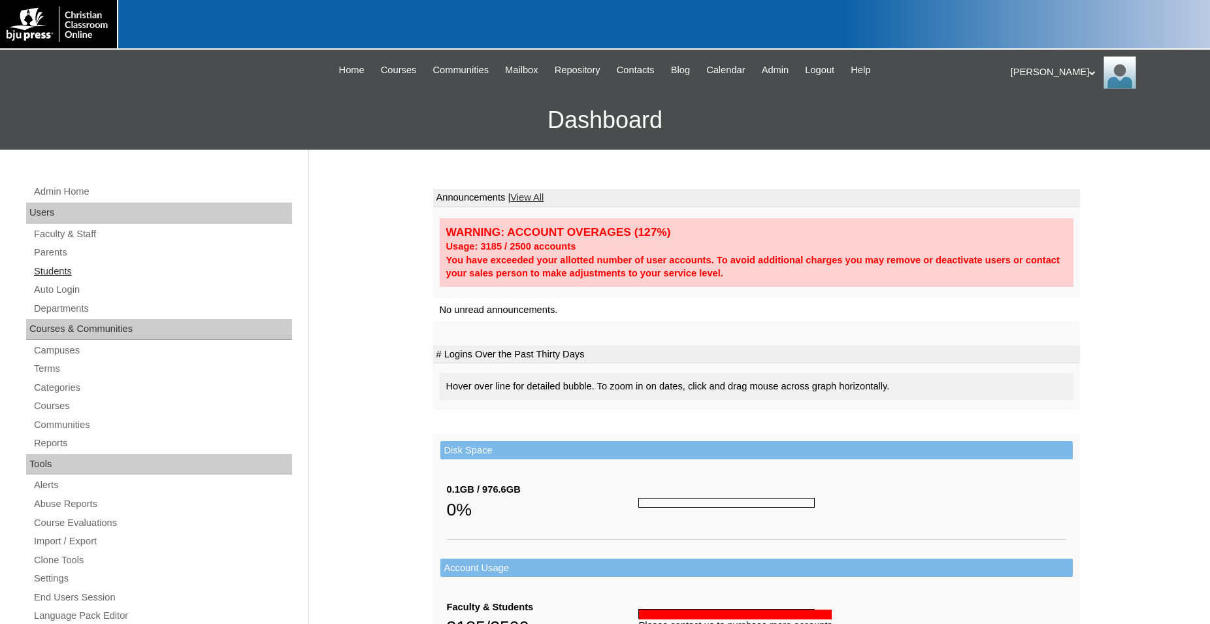
click at [47, 267] on link "Students" at bounding box center [162, 271] width 259 height 16
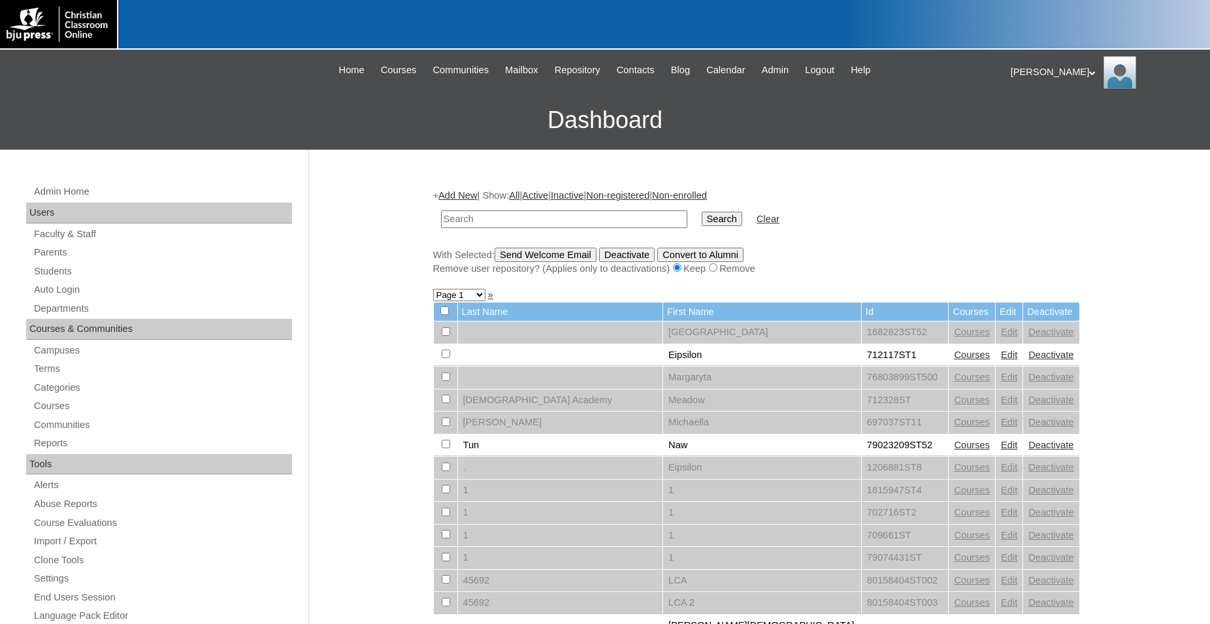
click at [527, 217] on input "text" at bounding box center [564, 219] width 246 height 18
type input "783856"
click at [702, 212] on input "Search" at bounding box center [722, 219] width 41 height 14
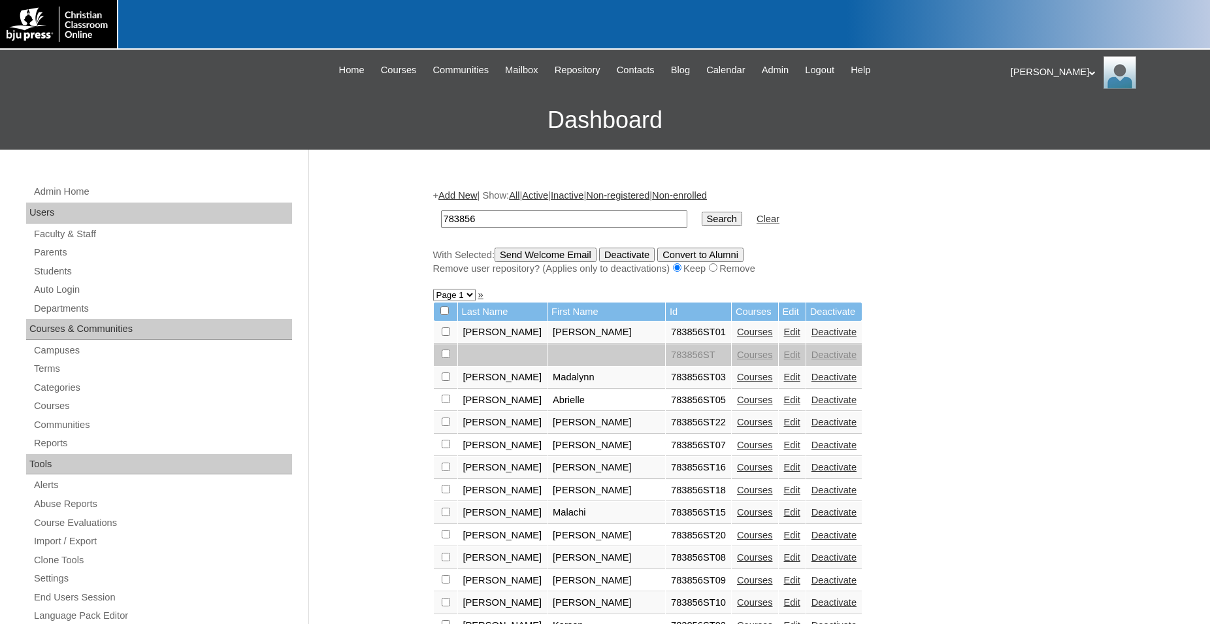
click at [737, 427] on link "Courses" at bounding box center [755, 422] width 36 height 10
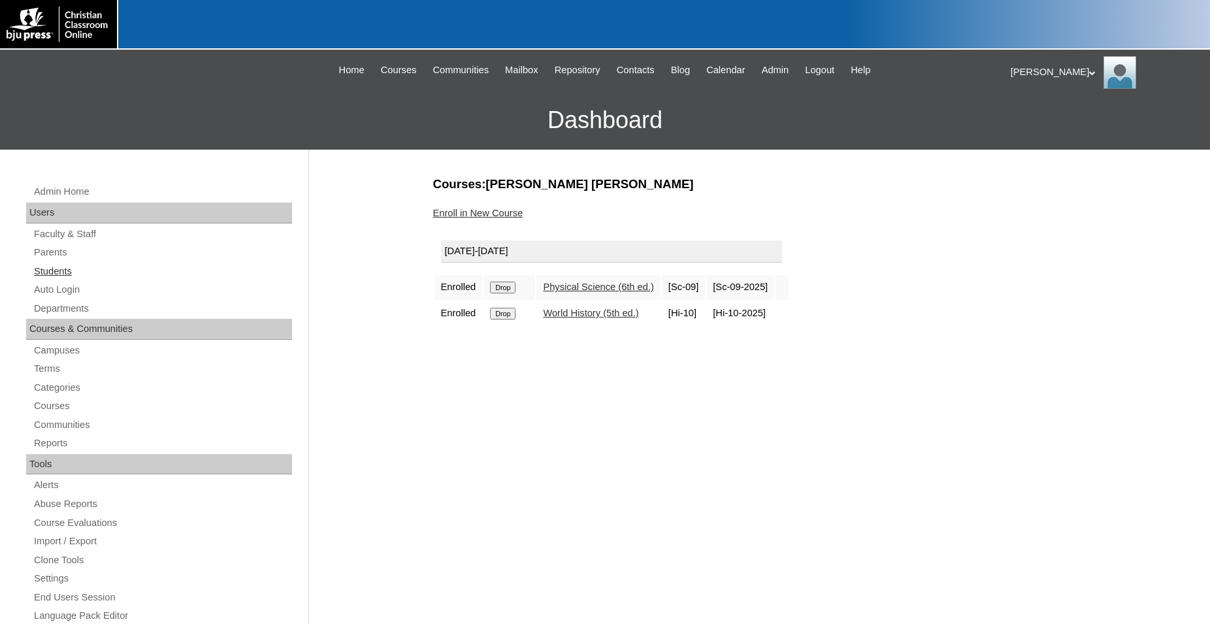
click at [57, 268] on link "Students" at bounding box center [162, 271] width 259 height 16
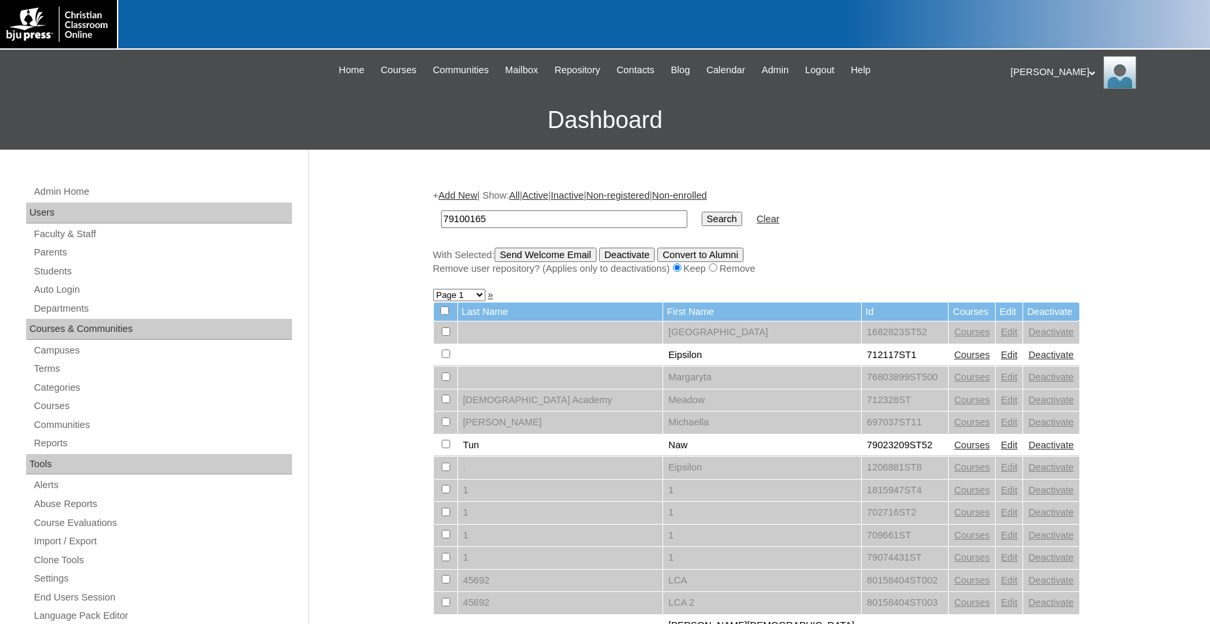
type input "79100165"
click at [702, 212] on input "Search" at bounding box center [722, 219] width 41 height 14
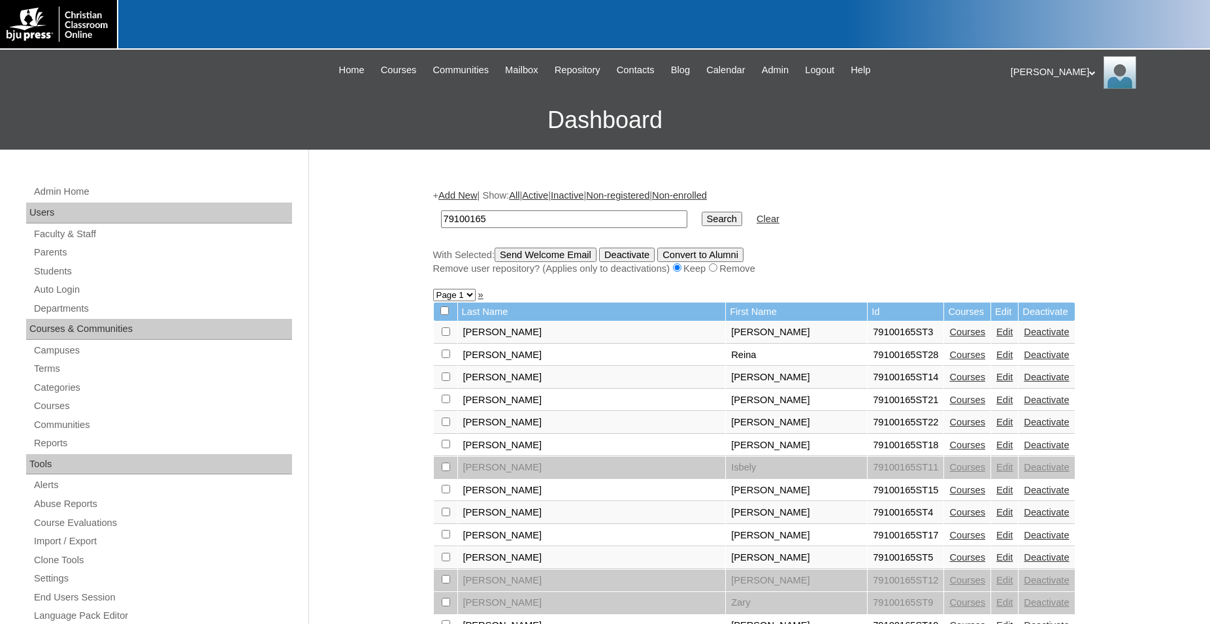
click at [996, 450] on link "Edit" at bounding box center [1004, 445] width 16 height 10
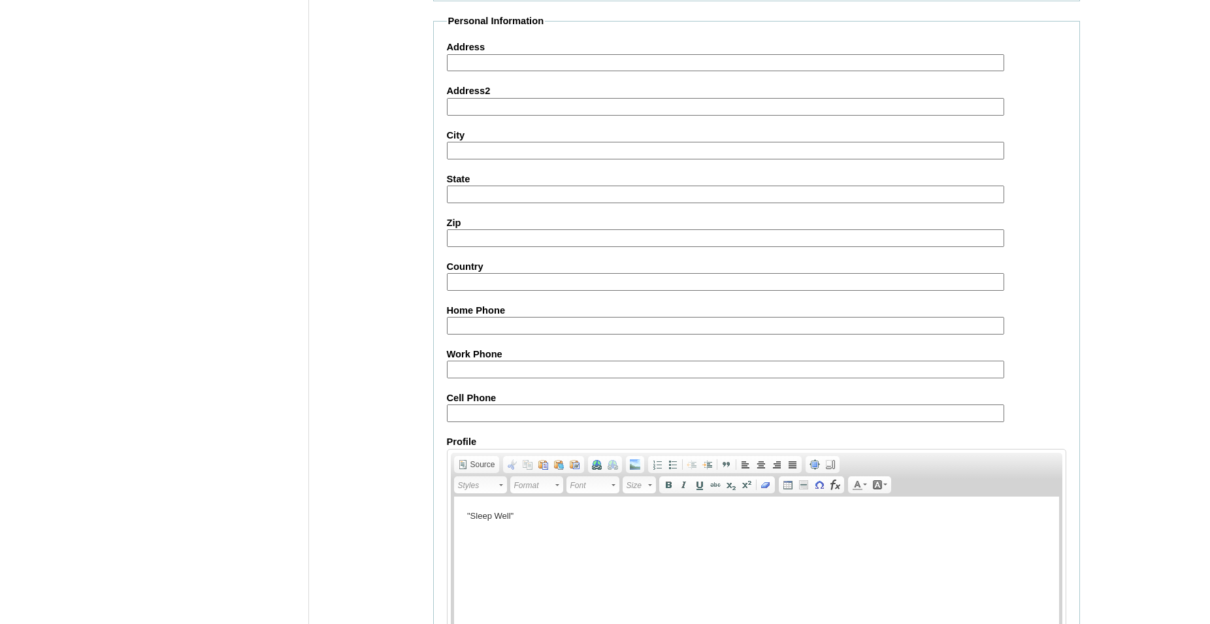
scroll to position [1389, 0]
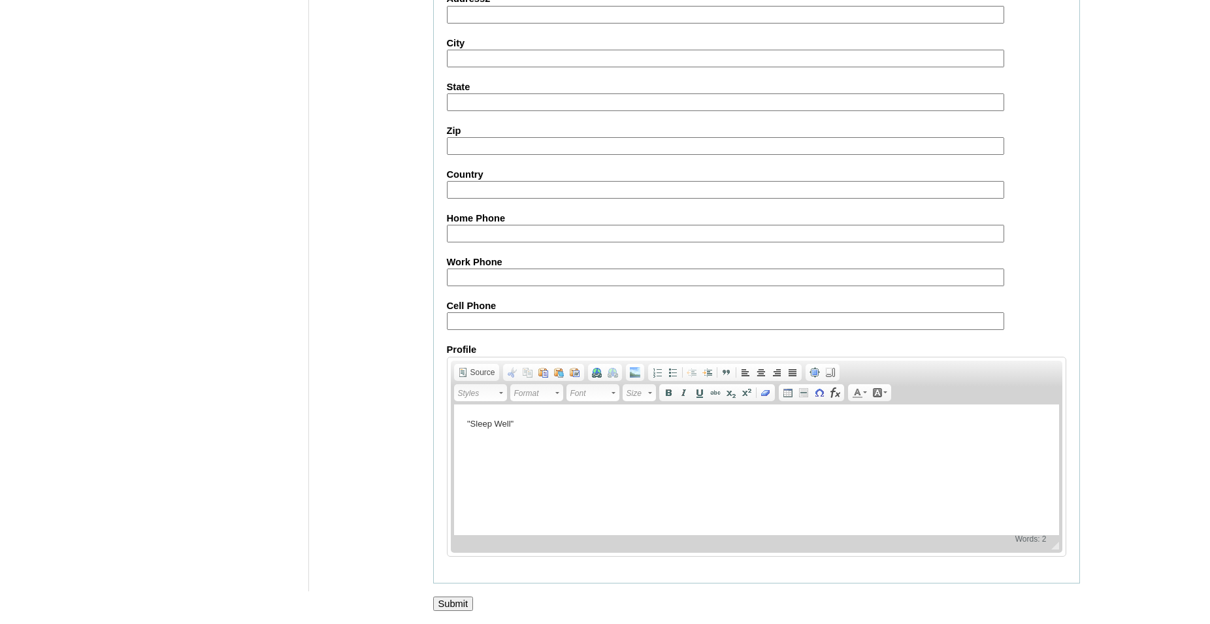
click at [459, 597] on input "Submit" at bounding box center [453, 603] width 41 height 14
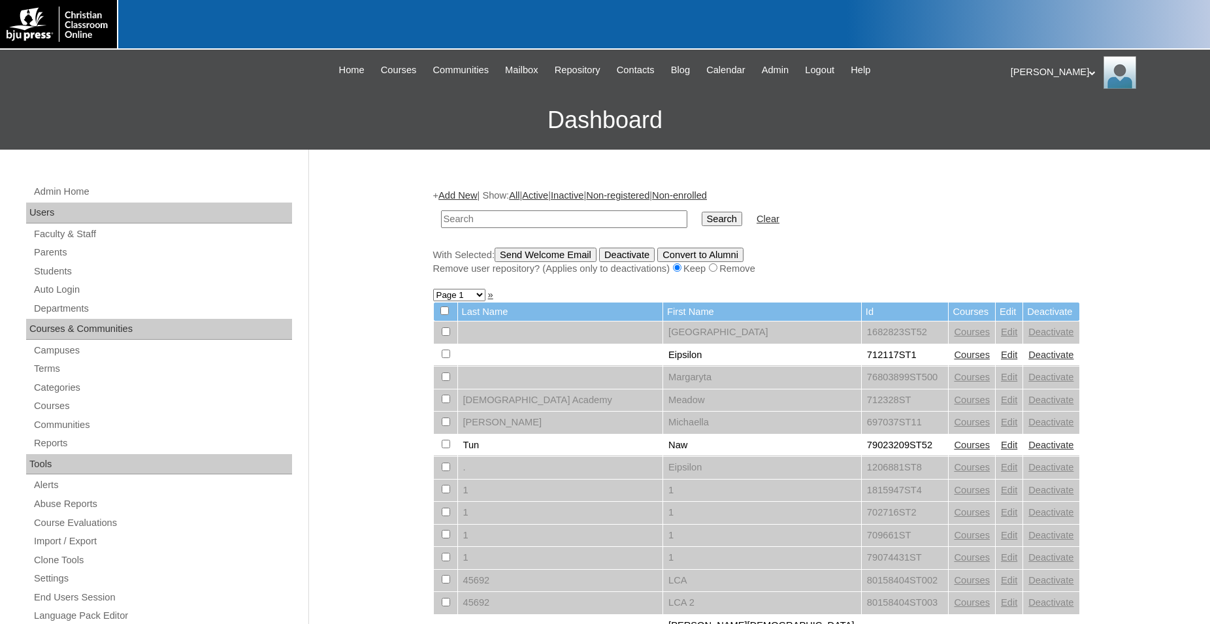
click at [1089, 74] on icon at bounding box center [1092, 73] width 7 height 5
drag, startPoint x: 1034, startPoint y: 127, endPoint x: 1045, endPoint y: 117, distance: 15.3
click at [1035, 127] on span "Logout" at bounding box center [1034, 123] width 26 height 10
